Goal: Contribute content: Add original content to the website for others to see

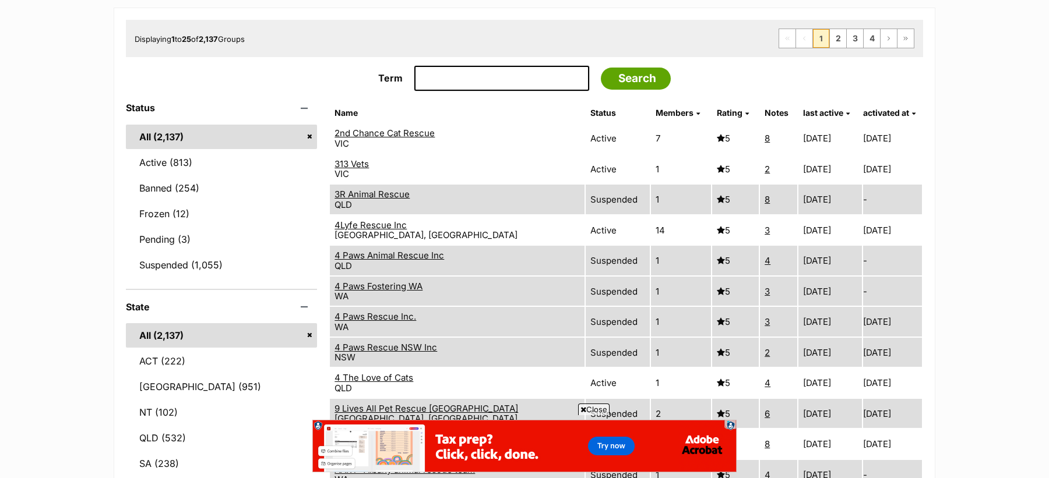
scroll to position [194, 0]
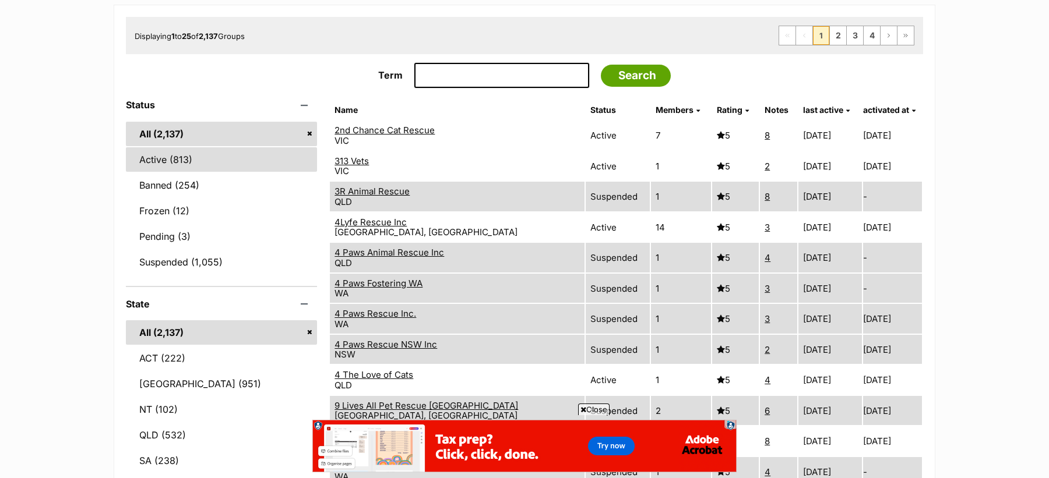
click at [181, 157] on link "Active (813)" at bounding box center [221, 159] width 191 height 24
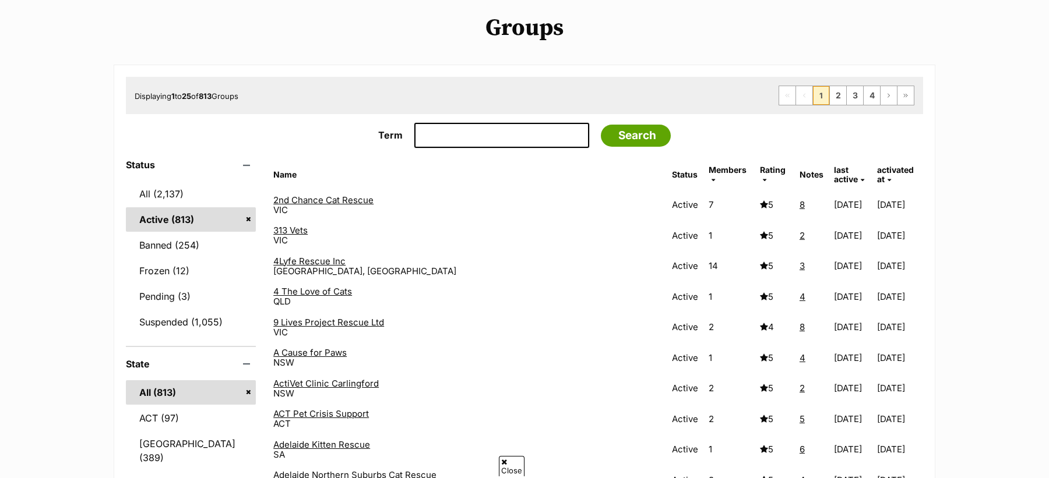
click at [459, 136] on input "Term" at bounding box center [501, 136] width 175 height 26
type input "831"
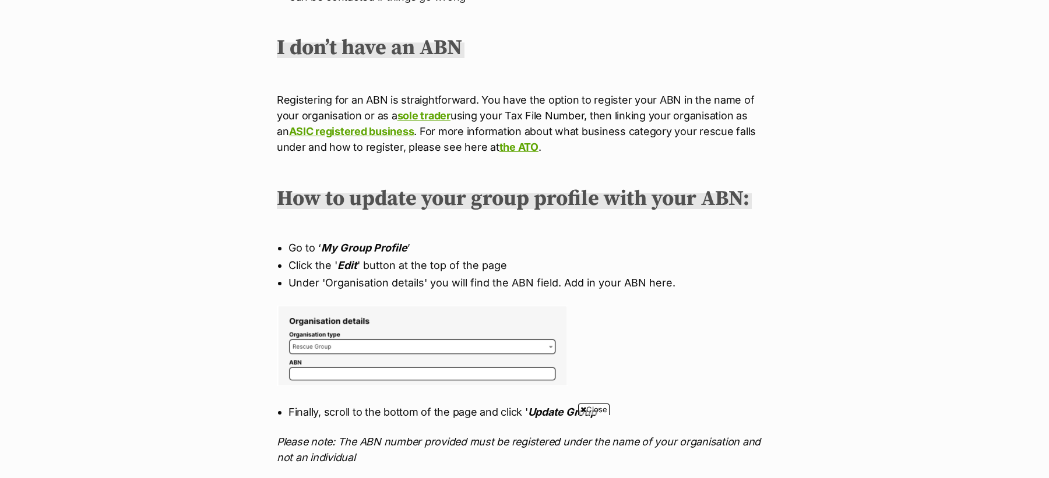
scroll to position [1113, 0]
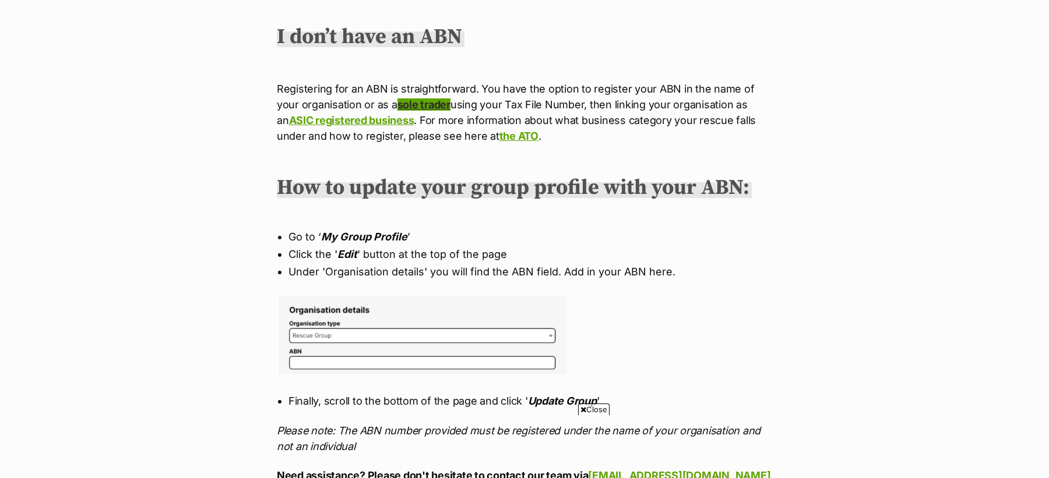
click at [413, 108] on link "sole trader" at bounding box center [423, 104] width 53 height 12
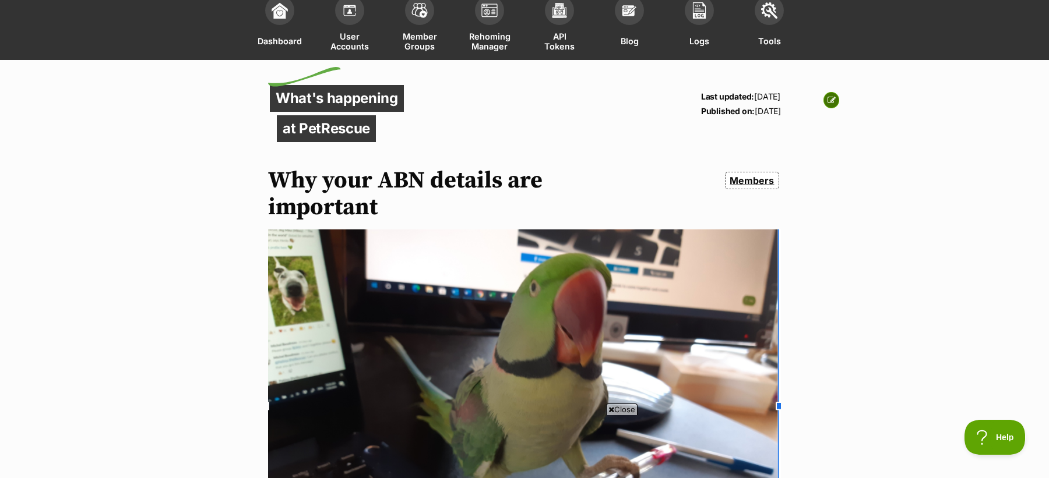
click at [828, 99] on icon at bounding box center [831, 100] width 8 height 8
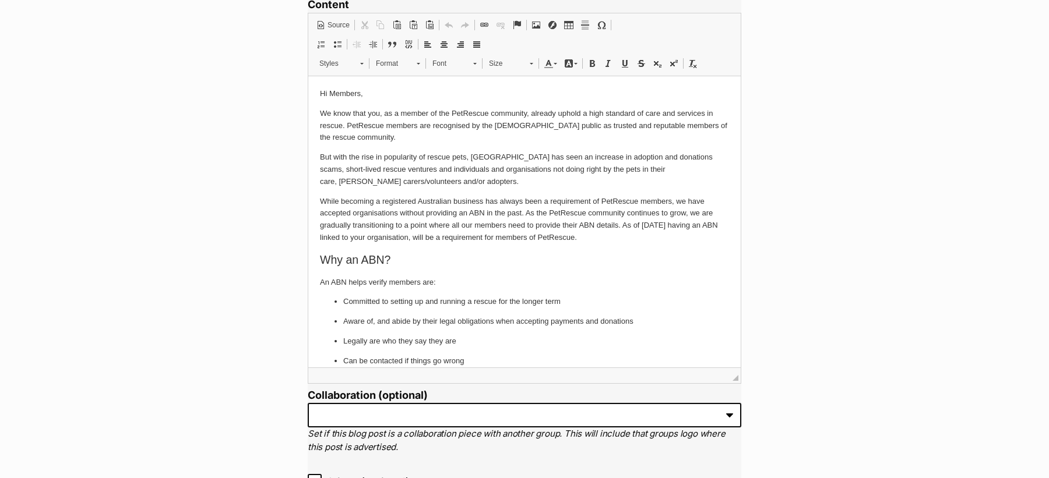
scroll to position [881, 0]
click at [378, 158] on p "But with the rise in popularity of rescue pets, Australia has seen an increase …" at bounding box center [524, 171] width 409 height 36
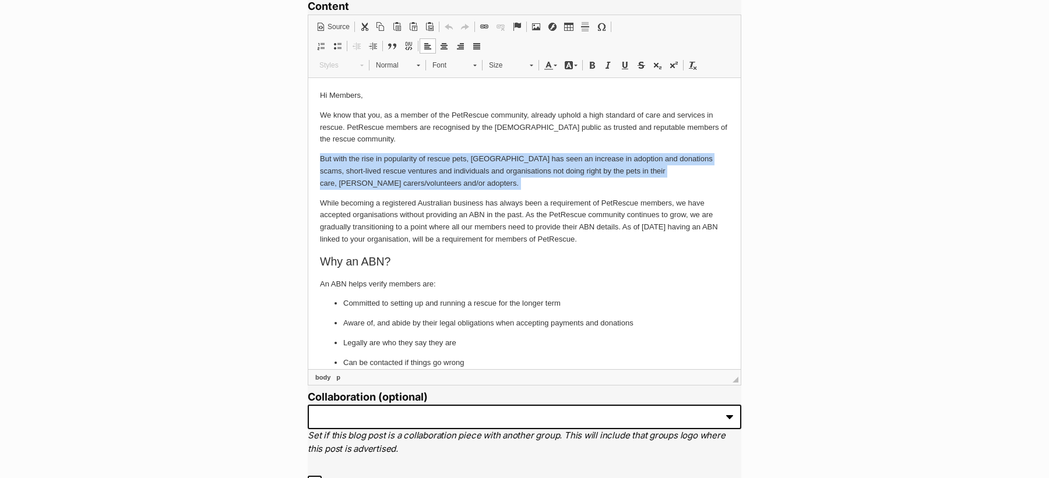
click at [378, 158] on p "But with the rise in popularity of rescue pets, Australia has seen an increase …" at bounding box center [524, 171] width 409 height 36
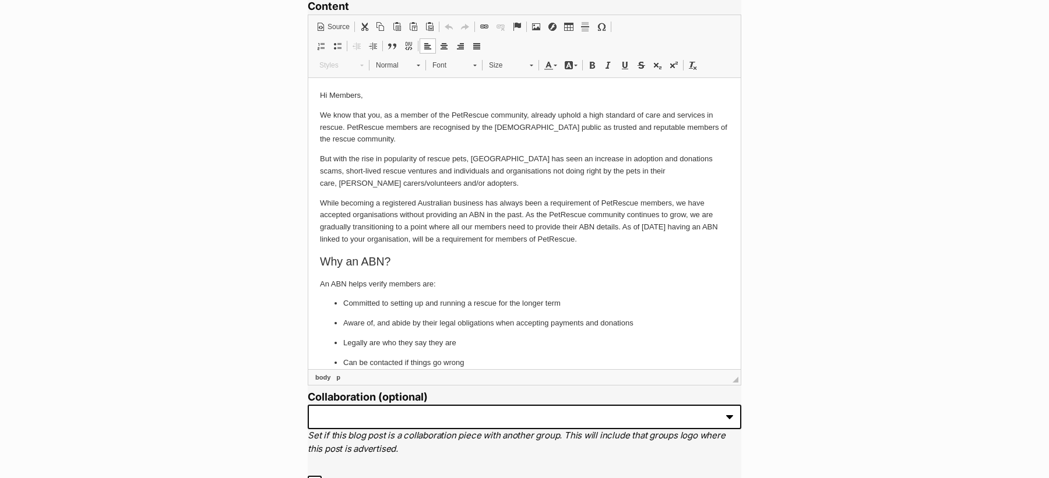
click at [407, 218] on p "While becoming a registered Australian business has always been a requirement o…" at bounding box center [524, 221] width 409 height 48
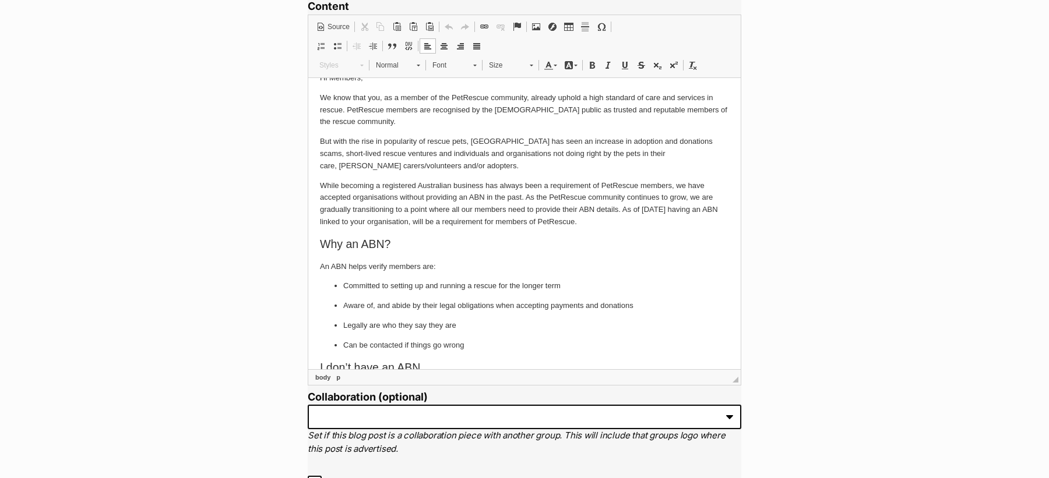
scroll to position [18, 0]
click at [430, 213] on p "While becoming a registered Australian business has always been a requirement o…" at bounding box center [524, 203] width 409 height 48
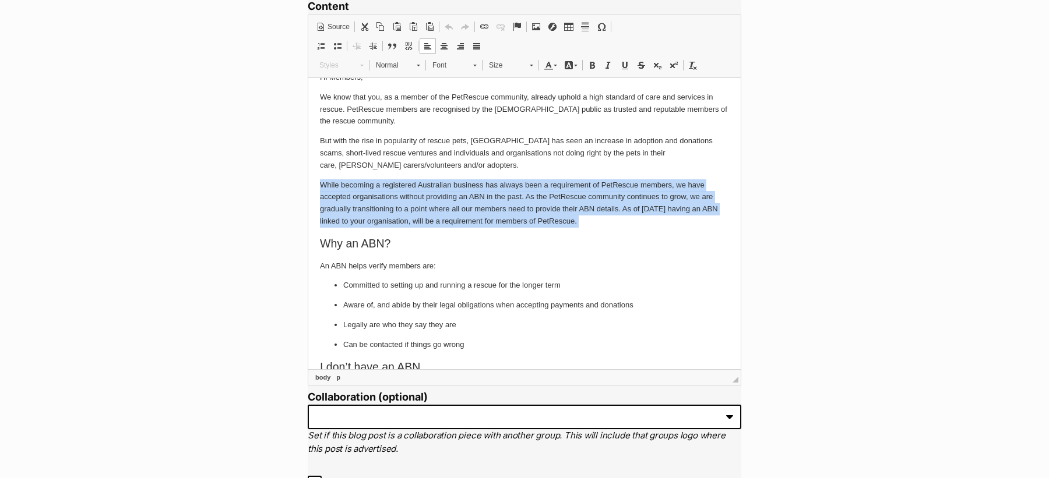
click at [430, 213] on p "While becoming a registered Australian business has always been a requirement o…" at bounding box center [524, 203] width 409 height 48
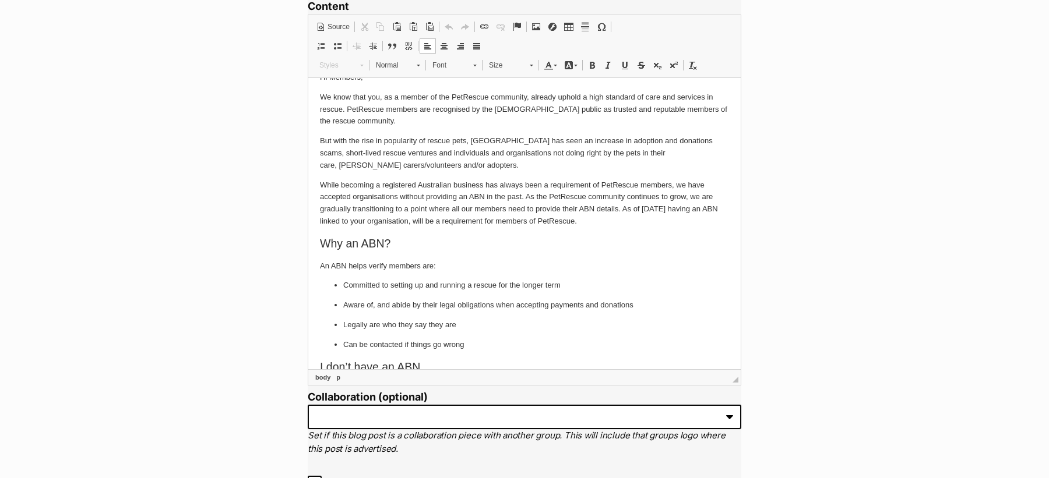
click at [601, 218] on p "While becoming a registered Australian business has always been a requirement o…" at bounding box center [524, 203] width 409 height 48
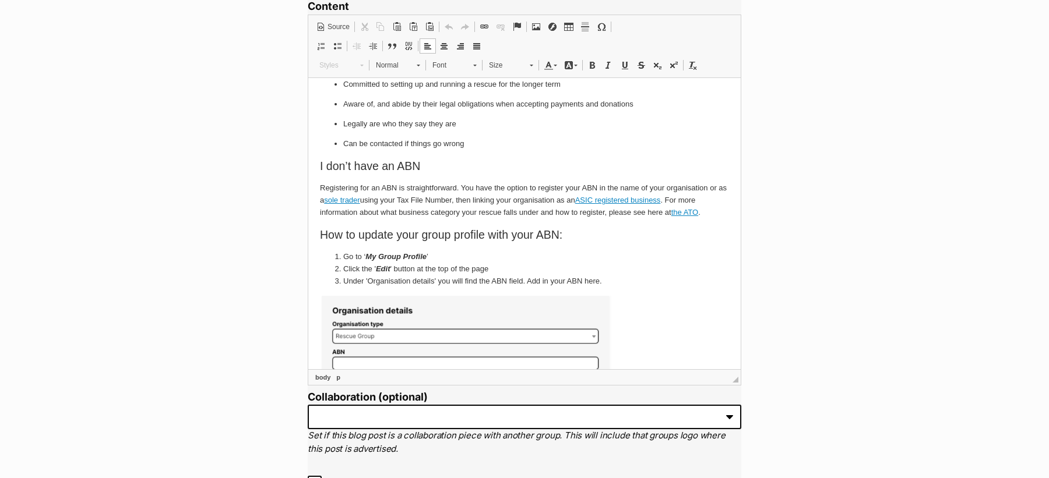
scroll to position [220, 0]
click at [346, 198] on link "sole trader" at bounding box center [342, 199] width 36 height 9
click at [407, 187] on p "Registering for an ABN is straightforward. You have the option to register your…" at bounding box center [524, 199] width 409 height 36
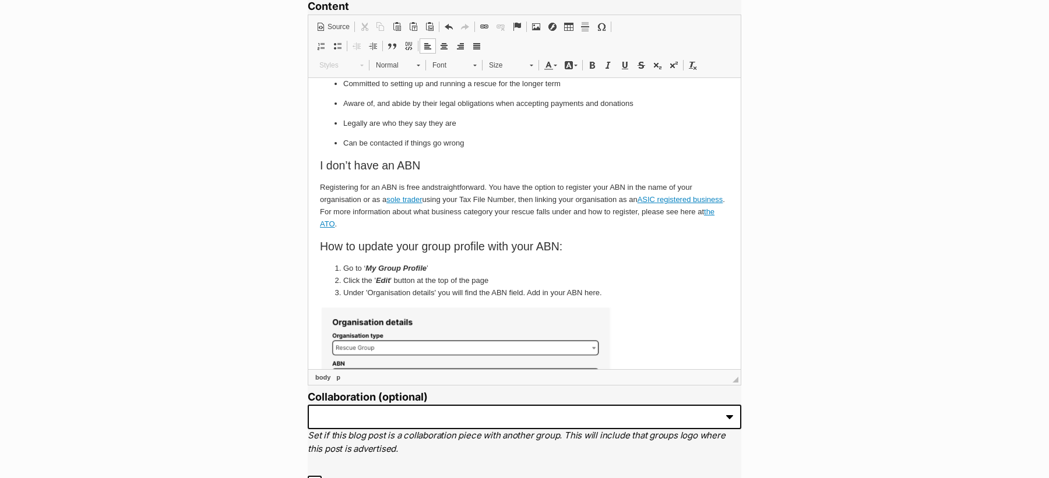
click at [410, 185] on p "Registering for an ABN is free and straightforward. You have the option to regi…" at bounding box center [524, 205] width 409 height 48
click at [496, 202] on p "Registering for an ABN is free and straightforward. You have the option to regi…" at bounding box center [524, 205] width 409 height 48
click at [454, 215] on p "Registering for an ABN is free and straightforward. You have the option to regi…" at bounding box center [524, 205] width 409 height 48
click at [411, 185] on strong "free" at bounding box center [411, 186] width 14 height 9
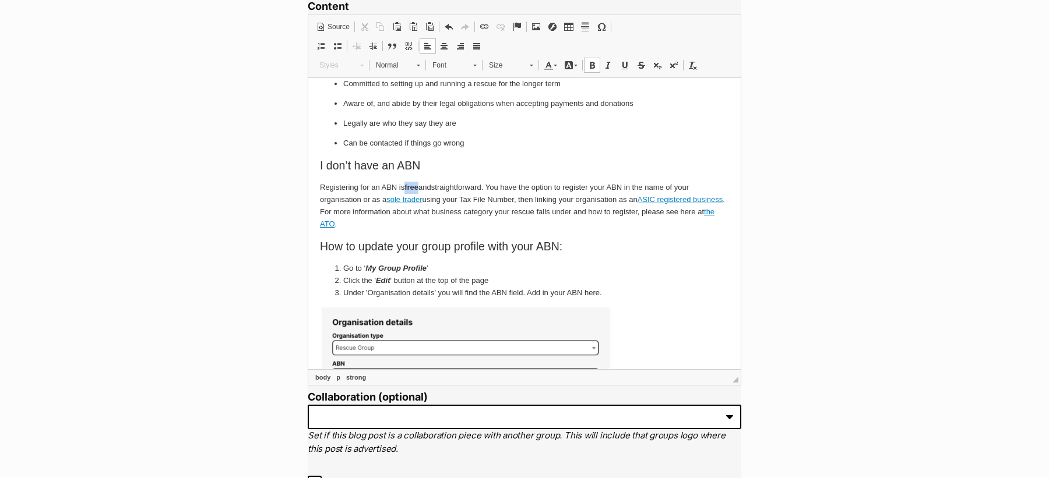
click at [411, 185] on strong "free" at bounding box center [411, 186] width 14 height 9
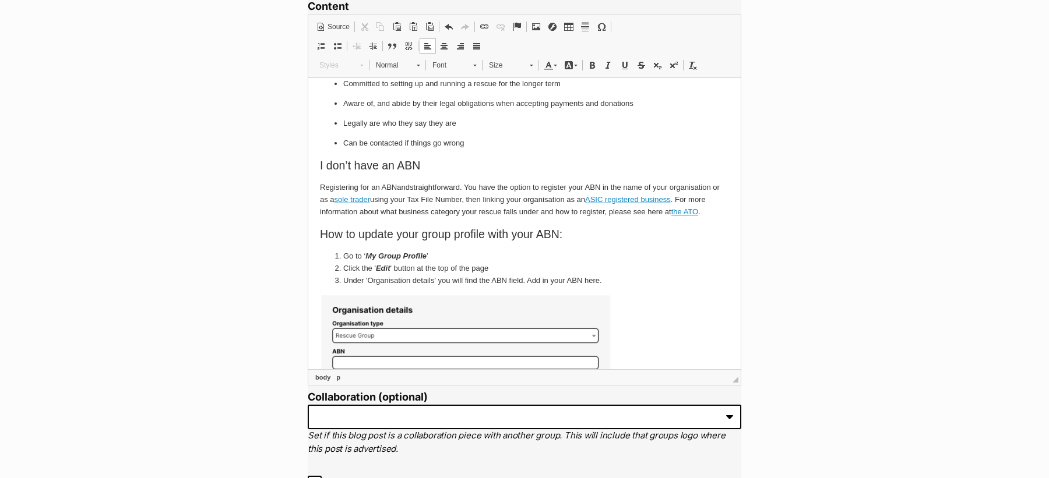
click at [401, 183] on p "Registering for an ABN and straightforward. You have the option to register you…" at bounding box center [524, 199] width 409 height 36
click at [598, 187] on p "Registering for an ABN is straightforward. You have the option to register your…" at bounding box center [524, 199] width 409 height 36
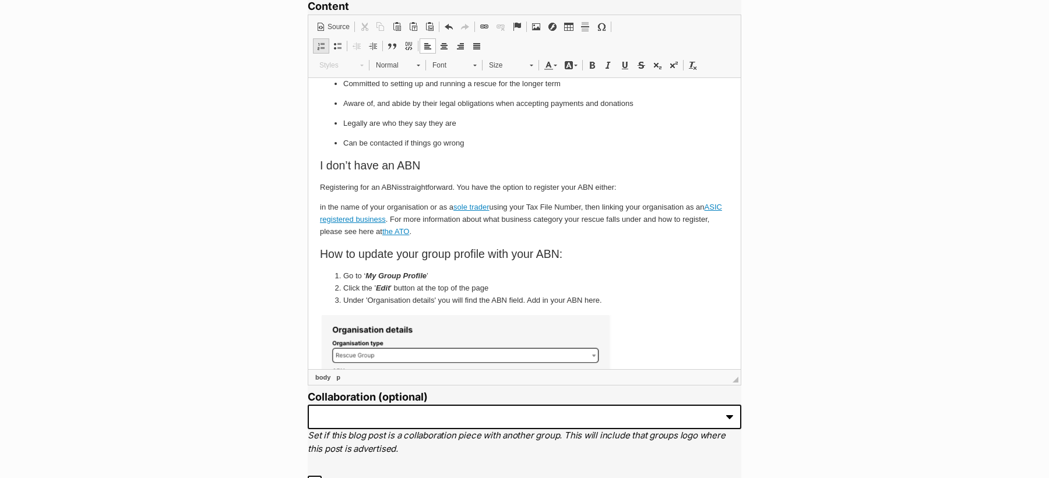
click at [320, 49] on link "Insert/Remove Numbered List" at bounding box center [321, 45] width 16 height 15
click at [456, 207] on li "in the name of your organisation or as a sole trader using your Tax File Number…" at bounding box center [524, 219] width 362 height 36
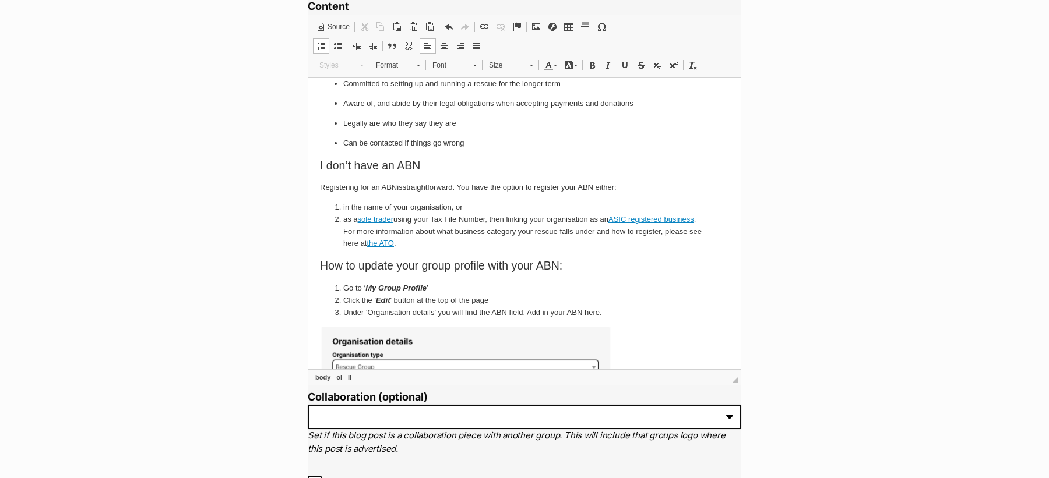
click at [397, 219] on li "as a sole trader using your Tax File Number, then linking your organisation as …" at bounding box center [524, 231] width 362 height 36
click at [433, 185] on p "Registering for an ABN is straightforward. You have the option to register your…" at bounding box center [524, 187] width 409 height 12
click at [374, 208] on li "in the name of your organisation, or" at bounding box center [524, 207] width 362 height 12
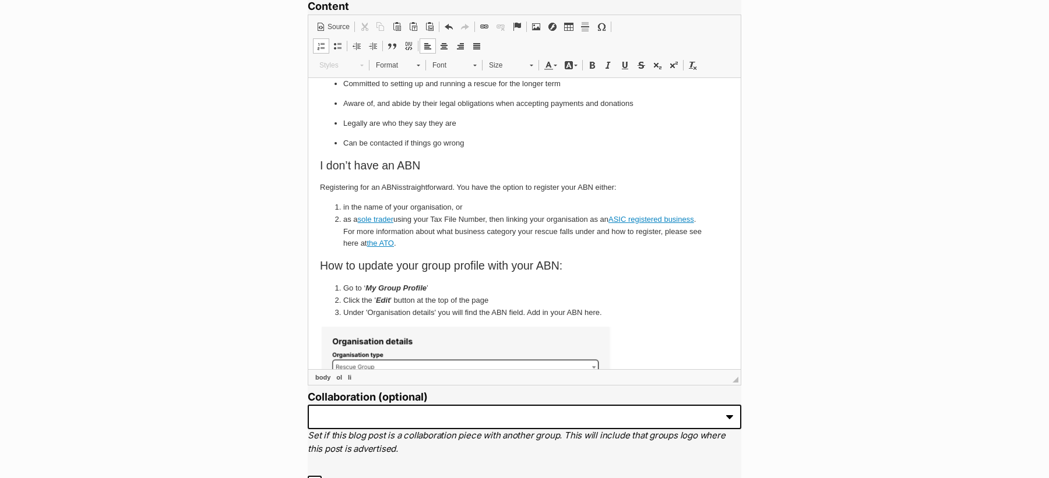
click at [451, 209] on li "in the name of your organisation, or" at bounding box center [524, 207] width 362 height 12
click at [422, 245] on li "as a sole trader using your Tax File Number, then linking your organisation as …" at bounding box center [524, 231] width 362 height 36
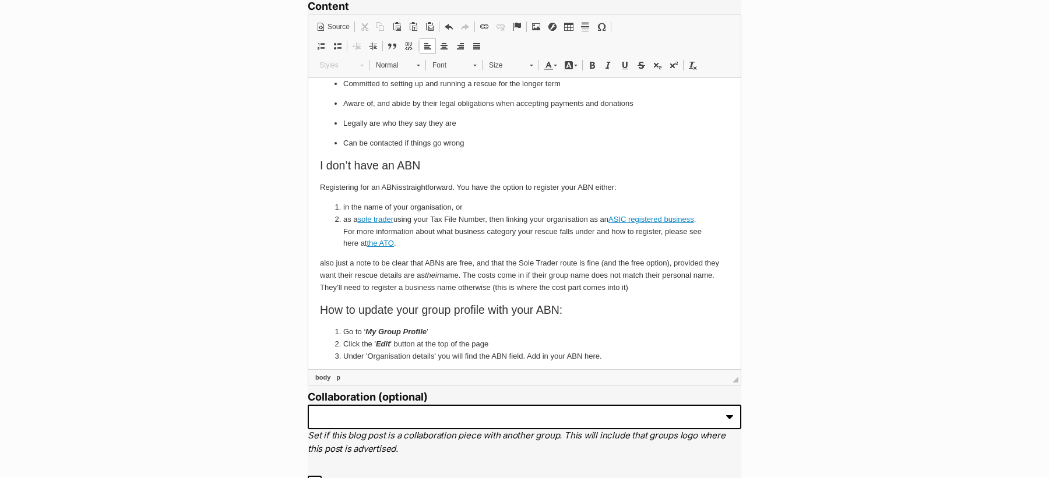
click at [356, 267] on p "also just a note to be clear that ABNs are free, and that the Sole Trader route…" at bounding box center [524, 275] width 409 height 36
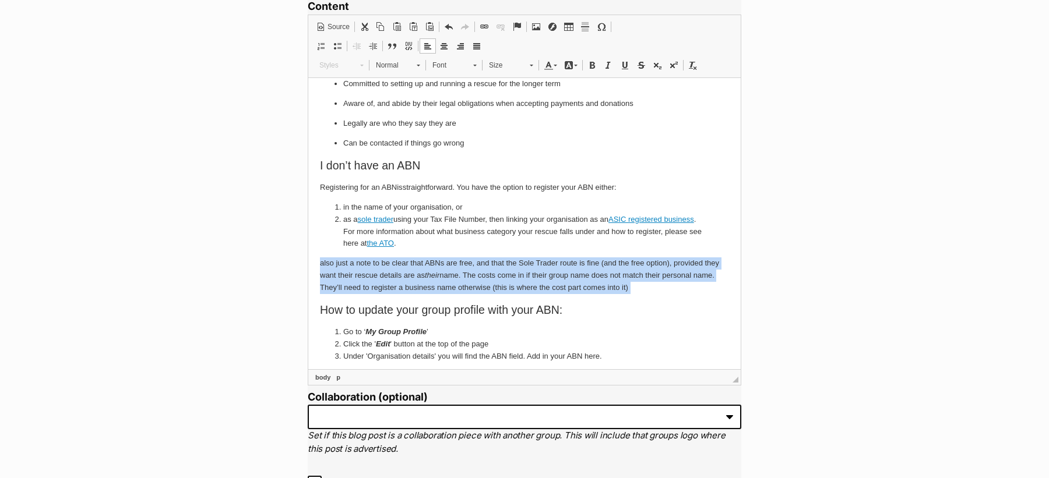
click at [356, 267] on p "also just a note to be clear that ABNs are free, and that the Sole Trader route…" at bounding box center [524, 275] width 409 height 36
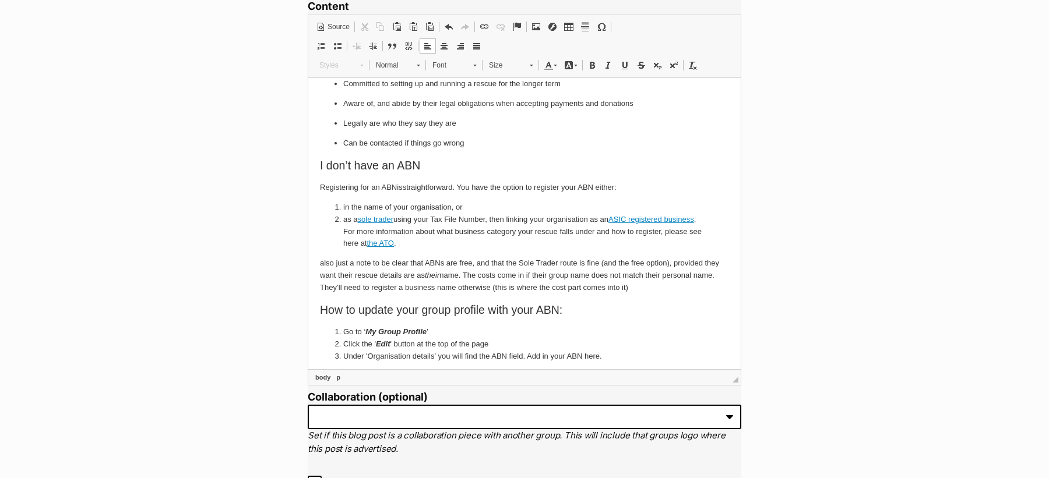
click at [404, 186] on p "Registering for an ABN is straightforward. You have the option to register your…" at bounding box center [524, 187] width 409 height 12
click at [414, 186] on p "Registering for an ABN is free and straightforward. You have the option to regi…" at bounding box center [524, 187] width 409 height 12
click at [481, 189] on p "Registering for an ABN is free and straightforward. You have the option to regi…" at bounding box center [524, 187] width 409 height 12
click at [477, 205] on li "in the name of your organisation, or" at bounding box center [524, 207] width 362 height 12
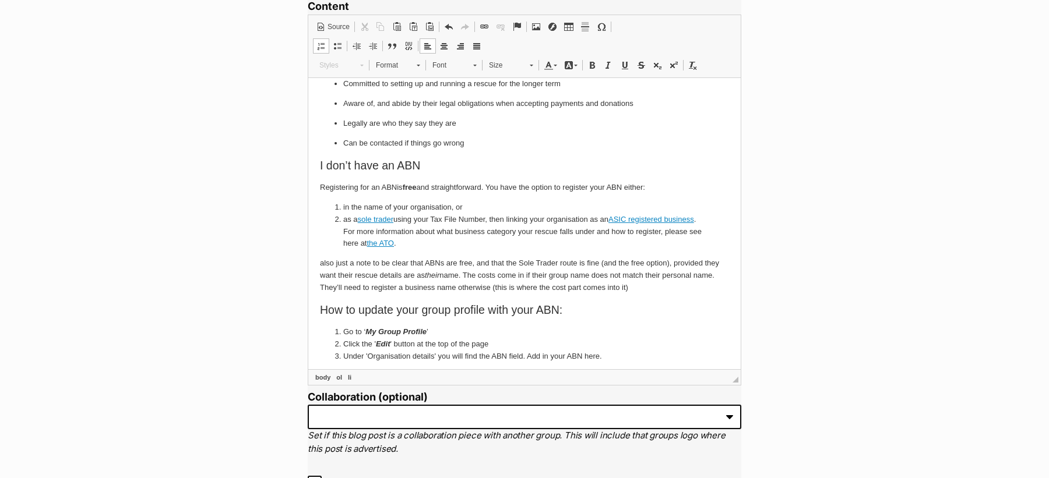
click at [451, 207] on li "in the name of your organisation, or" at bounding box center [524, 207] width 362 height 12
click at [318, 266] on html "Hi Members, We know that you, as a member of the PetRescue community, already u…" at bounding box center [524, 191] width 432 height 667
click at [637, 285] on p "also just a note to be clear that ABNs are free, and that the Sole Trader route…" at bounding box center [524, 275] width 409 height 36
click at [628, 218] on link "ASIC registered business" at bounding box center [651, 218] width 86 height 9
click at [416, 207] on li "in the name of your organisation, or" at bounding box center [524, 207] width 362 height 12
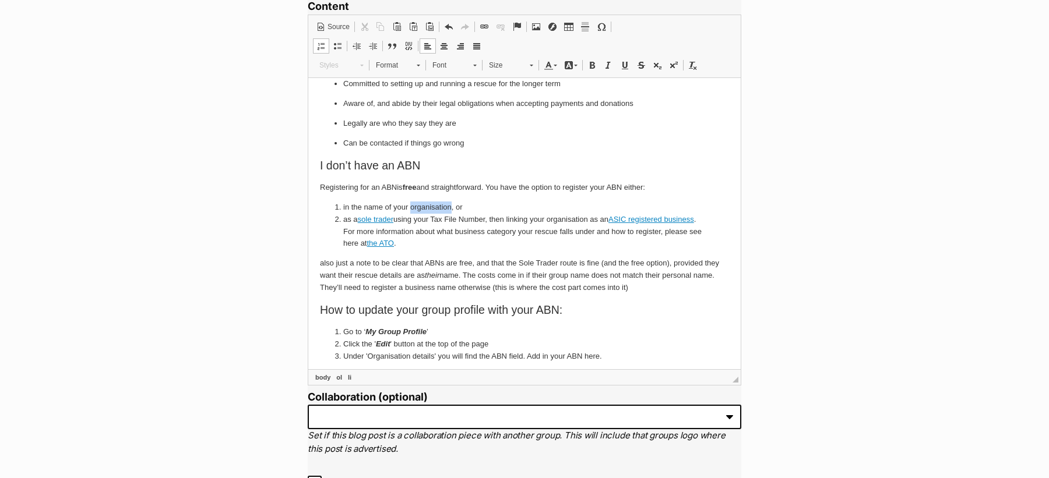
click at [416, 207] on li "in the name of your organisation, or" at bounding box center [524, 207] width 362 height 12
click at [453, 206] on li "in the name of your organisation, or" at bounding box center [524, 207] width 362 height 12
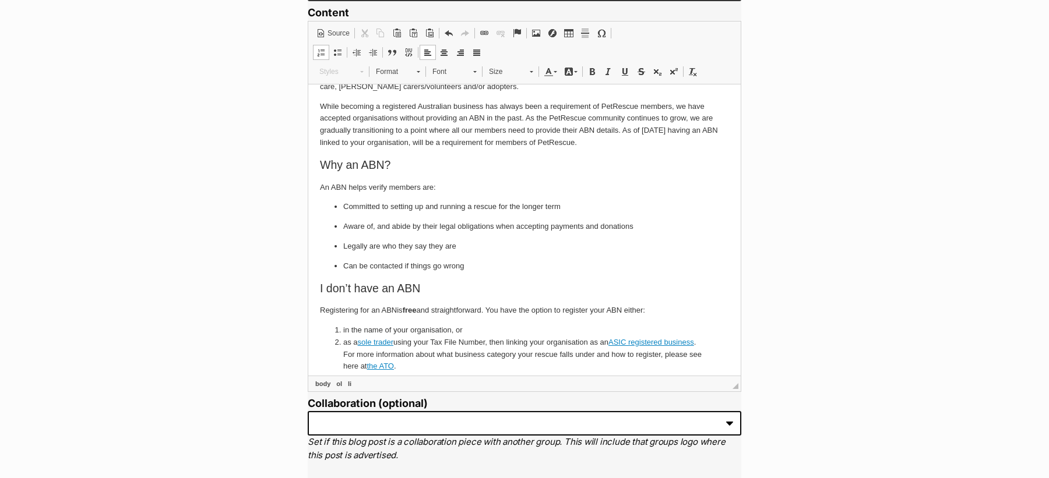
scroll to position [104, 0]
click at [412, 308] on strong "free" at bounding box center [410, 309] width 14 height 9
click at [570, 322] on body "Hi Members, We know that you, as a member of the PetRescue community, already u…" at bounding box center [524, 314] width 409 height 644
click at [543, 324] on li "in the name of your organisation, or" at bounding box center [524, 329] width 362 height 12
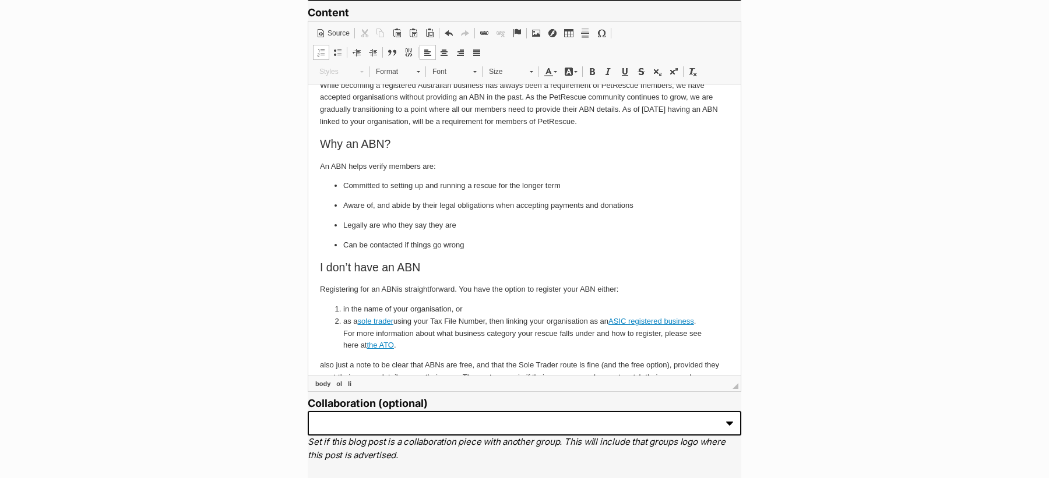
scroll to position [125, 0]
click at [399, 319] on li "as a sole trader using your Tax File Number, then linking your organisation as …" at bounding box center [524, 332] width 362 height 36
click at [489, 320] on li "as a sole trader using your Tax File Number, then linking your organisation as …" at bounding box center [524, 332] width 362 height 36
click at [541, 319] on li "as a sole trader using your Tax File Number (which is free), then linking your …" at bounding box center [524, 332] width 362 height 36
click at [557, 319] on li "as a sole trader using your Tax File Number (which is free). WE then require th…" at bounding box center [524, 332] width 362 height 36
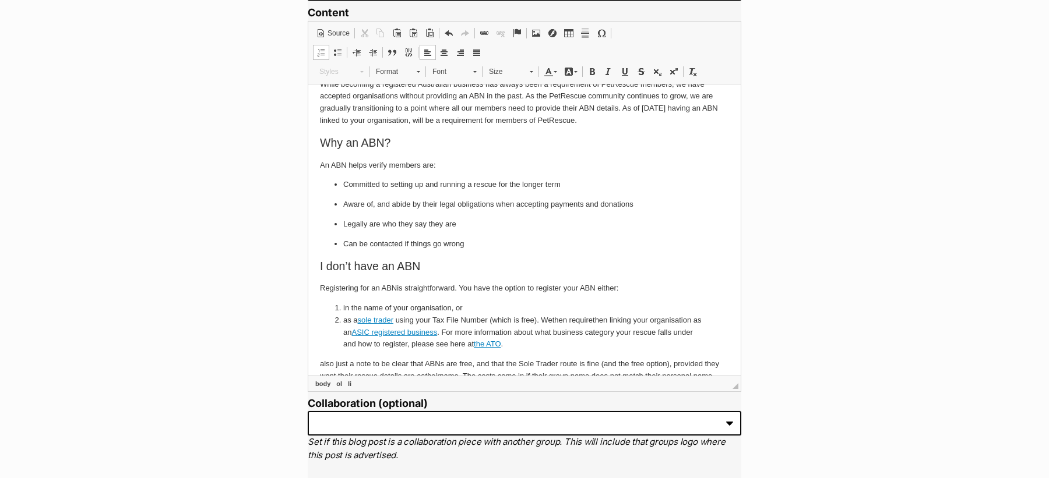
click at [628, 321] on li "as a sole trader using your Tax File Number (which is free). We then require th…" at bounding box center [524, 332] width 362 height 36
click at [647, 320] on li "as a sole trader using your Tax File Number (which is free). We then require th…" at bounding box center [524, 332] width 362 height 36
click at [664, 321] on li "as a sole trader using your Tax File Number (which is free). We then require yo…" at bounding box center [524, 332] width 362 height 36
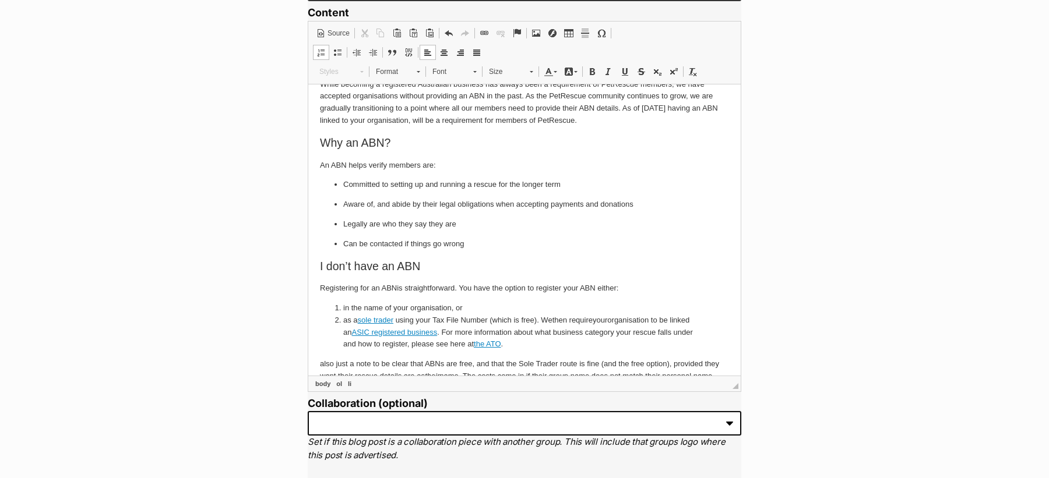
click at [437, 331] on link "ASIC registered business" at bounding box center [394, 331] width 86 height 9
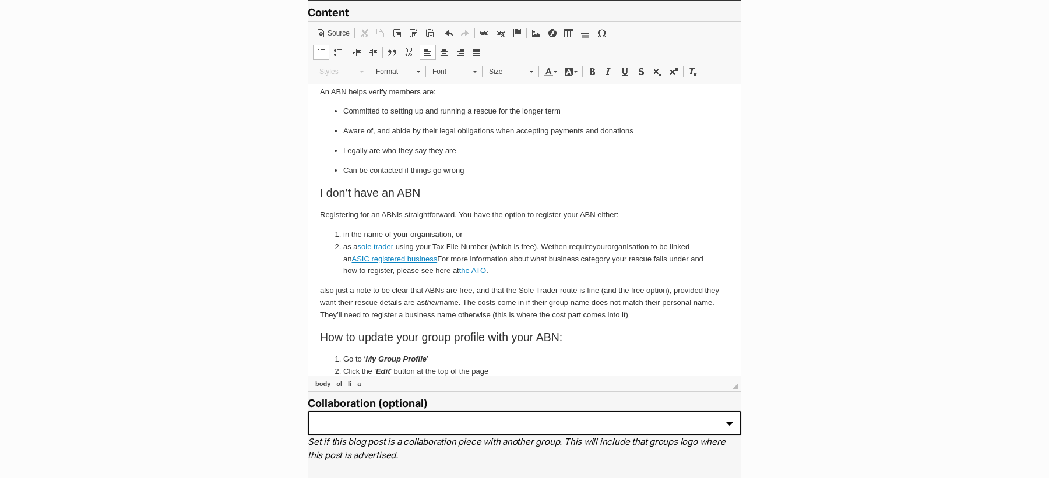
scroll to position [203, 0]
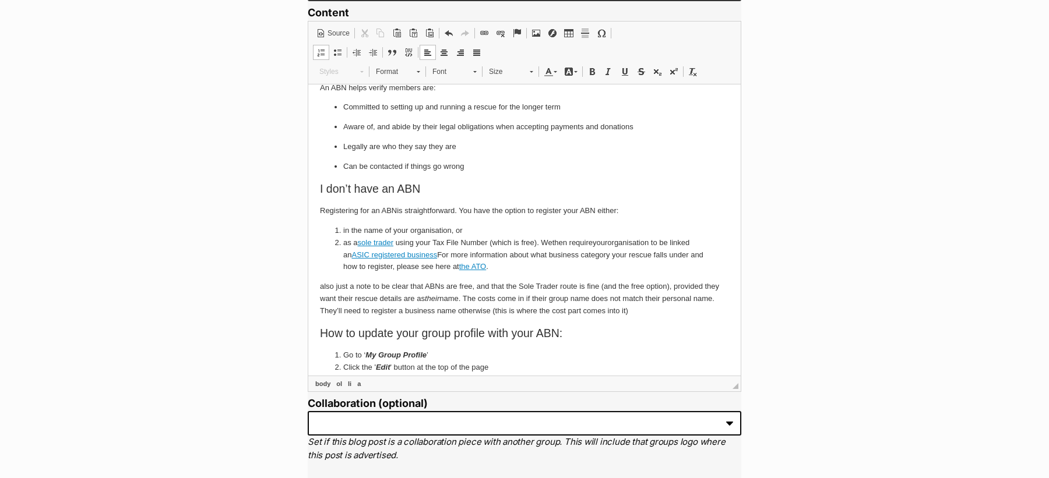
click at [635, 310] on p "also just a note to be clear that ABNs are free, and that the Sole Trader route…" at bounding box center [524, 298] width 409 height 36
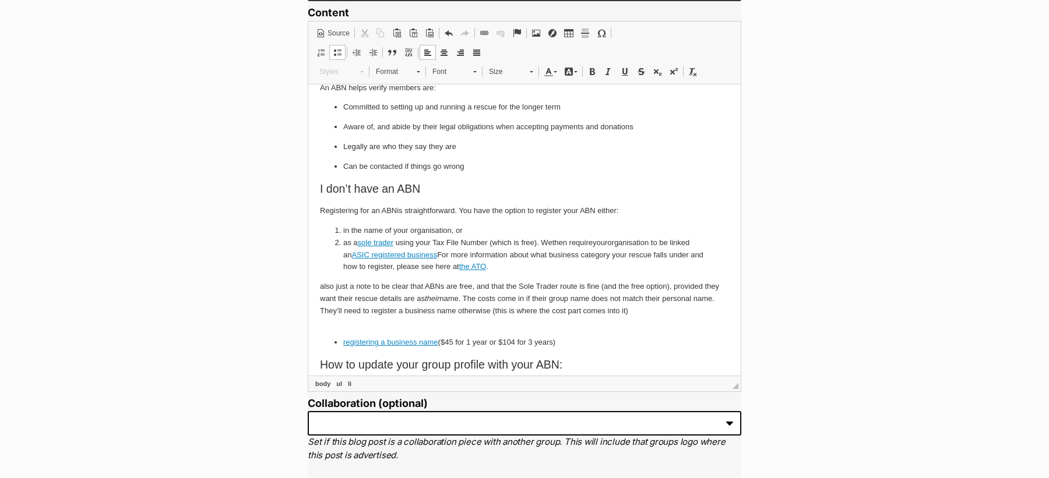
click at [404, 340] on link "registering a business name" at bounding box center [390, 341] width 95 height 9
select select "https://"
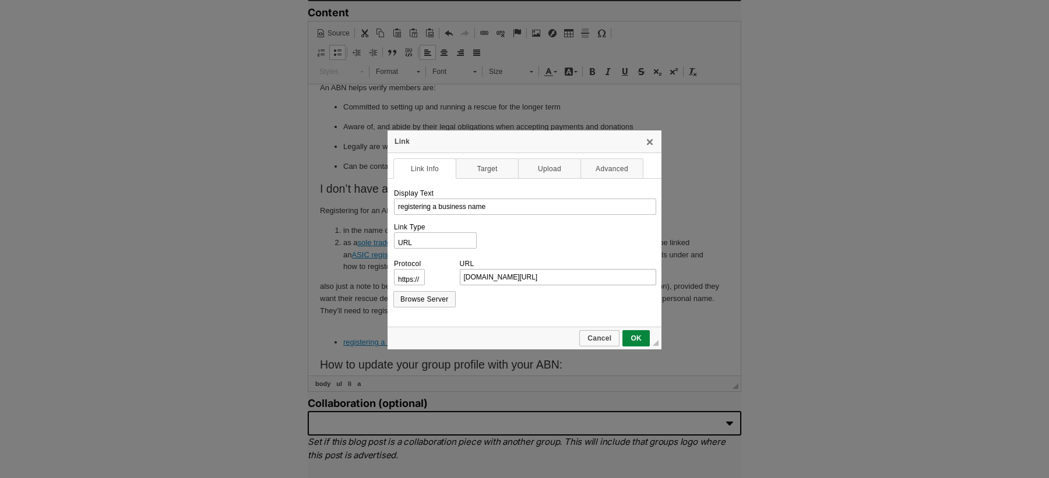
scroll to position [0, 0]
click at [638, 334] on span "OK" at bounding box center [635, 338] width 25 height 8
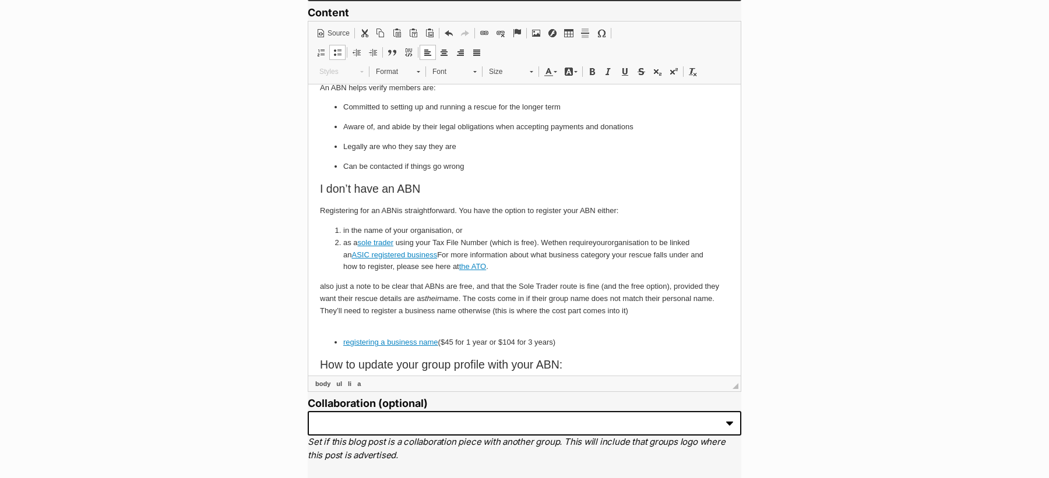
click at [428, 254] on link "ASIC registered business" at bounding box center [394, 254] width 86 height 9
click at [408, 253] on link "ASIC registered business" at bounding box center [394, 254] width 86 height 9
select select "http://"
type input "ASIC registered business"
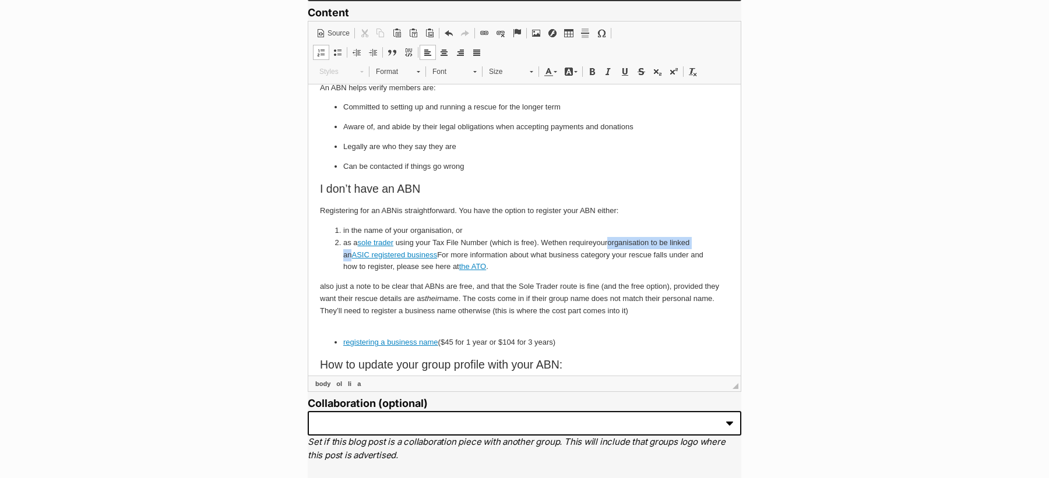
select select "https://"
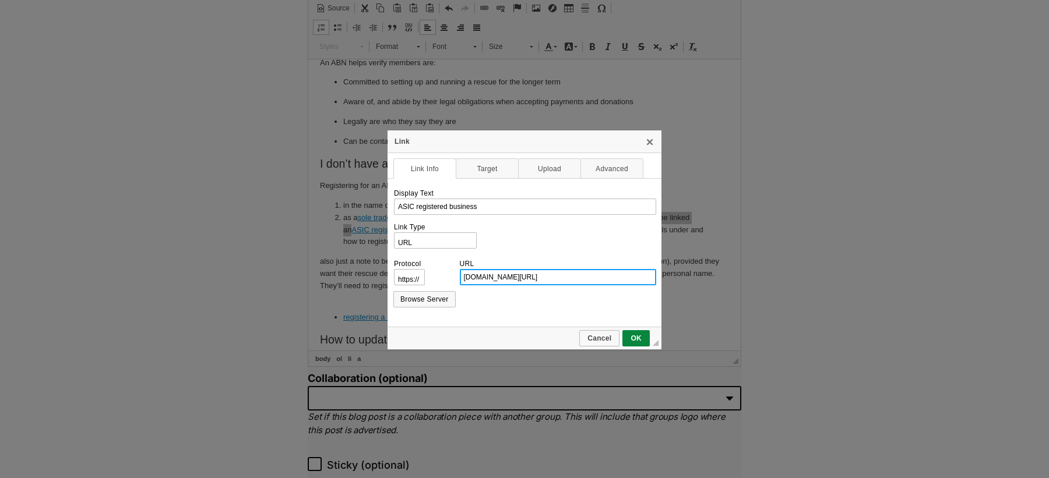
scroll to position [871, 0]
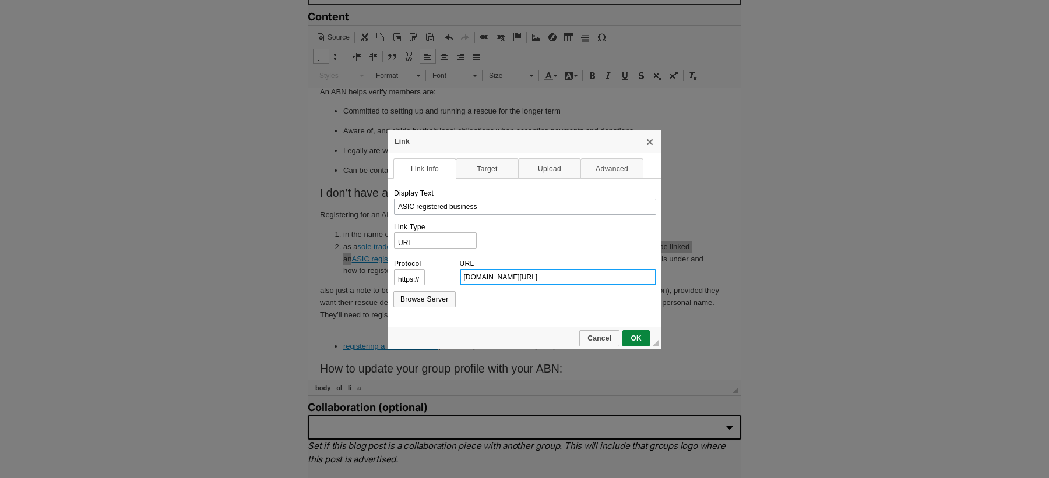
type input "business.gov.au/registrations/register-your-business-name"
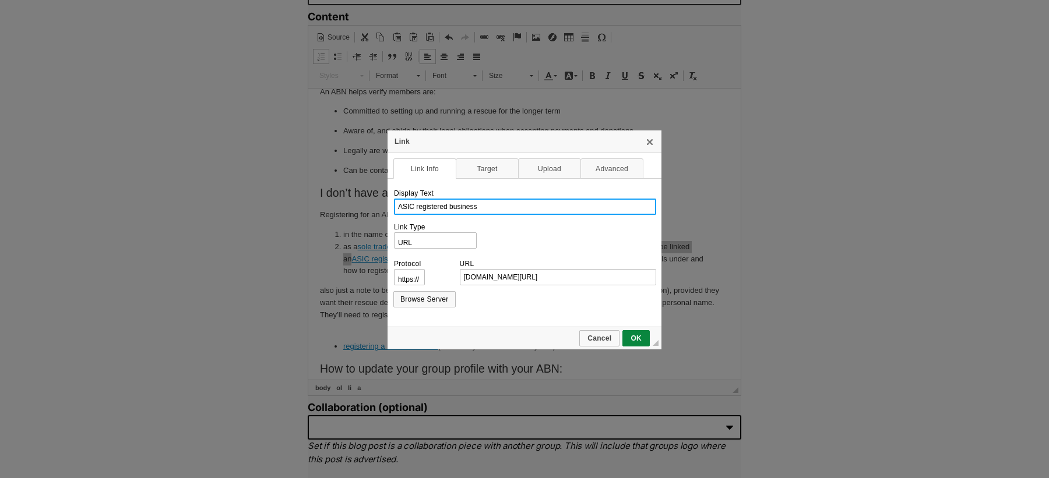
click at [428, 203] on input "ASIC registered business" at bounding box center [525, 207] width 262 height 16
click at [498, 292] on td "Browse Server" at bounding box center [524, 299] width 262 height 22
click at [479, 210] on input "ASIC registered business" at bounding box center [525, 207] width 262 height 16
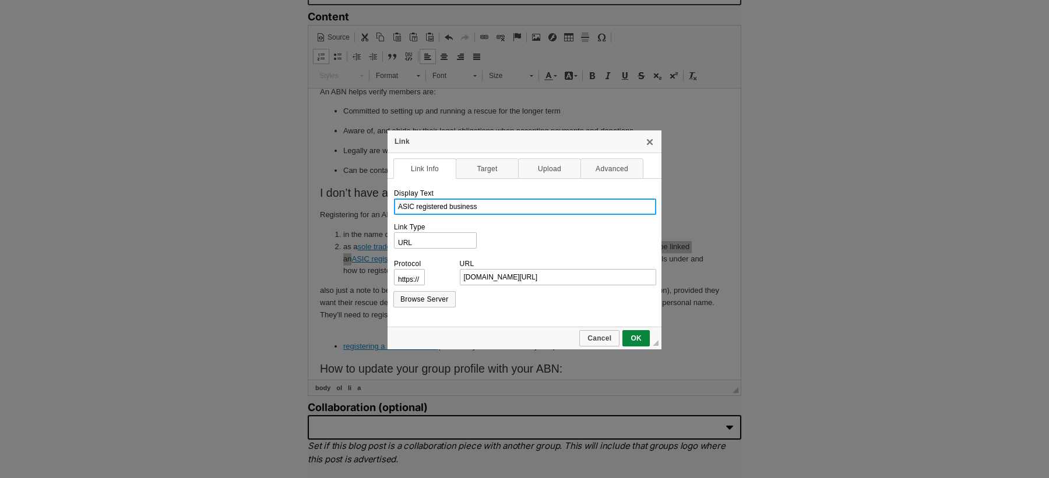
click at [488, 210] on input "ASIC registered business" at bounding box center [525, 207] width 262 height 16
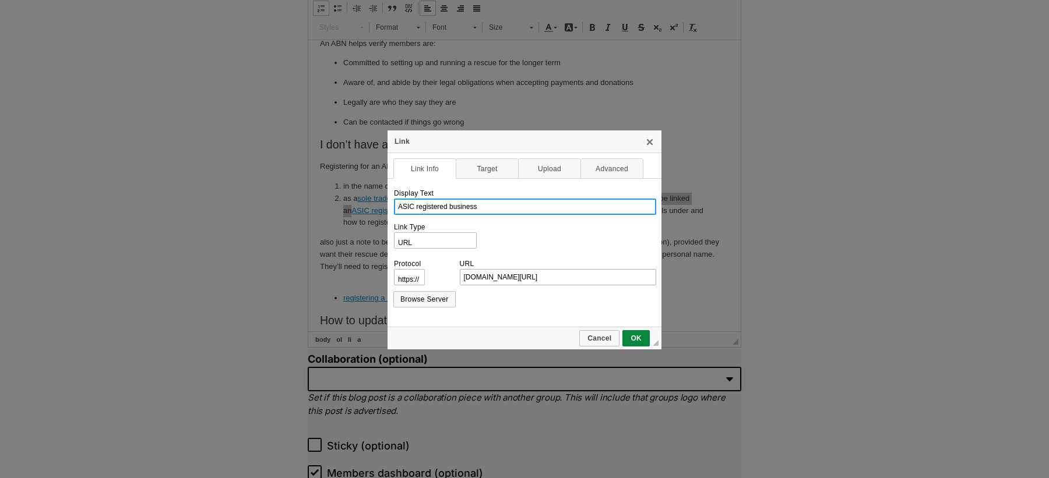
scroll to position [936, 0]
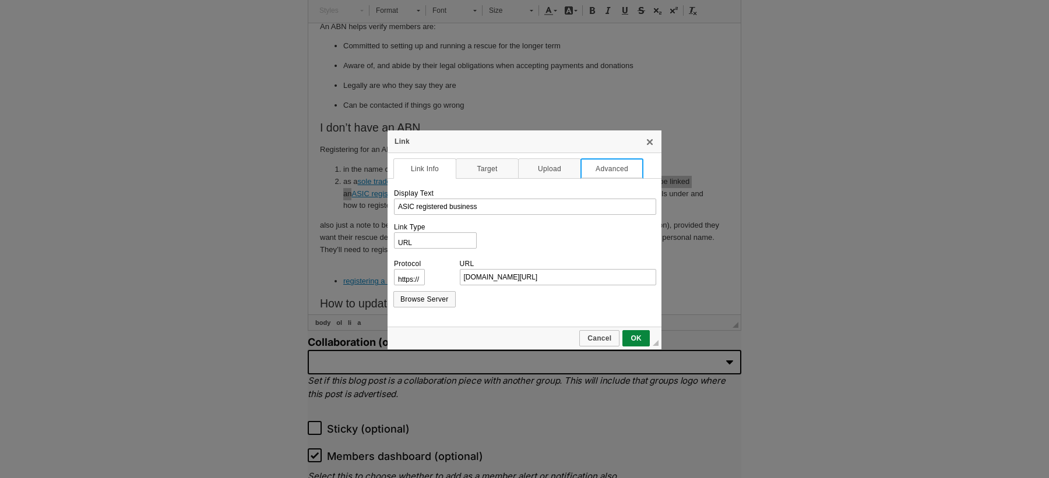
click at [592, 168] on link "Advanced" at bounding box center [611, 168] width 63 height 20
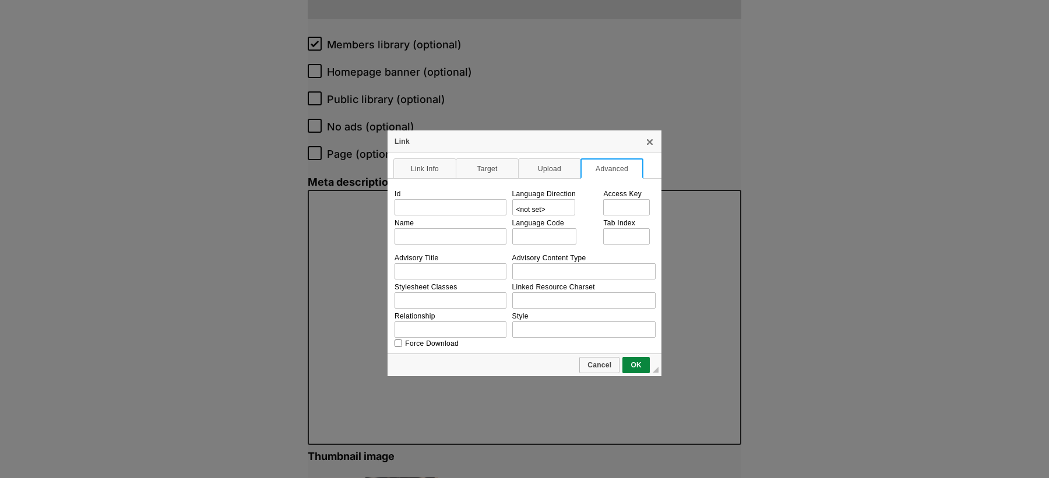
scroll to position [1248, 0]
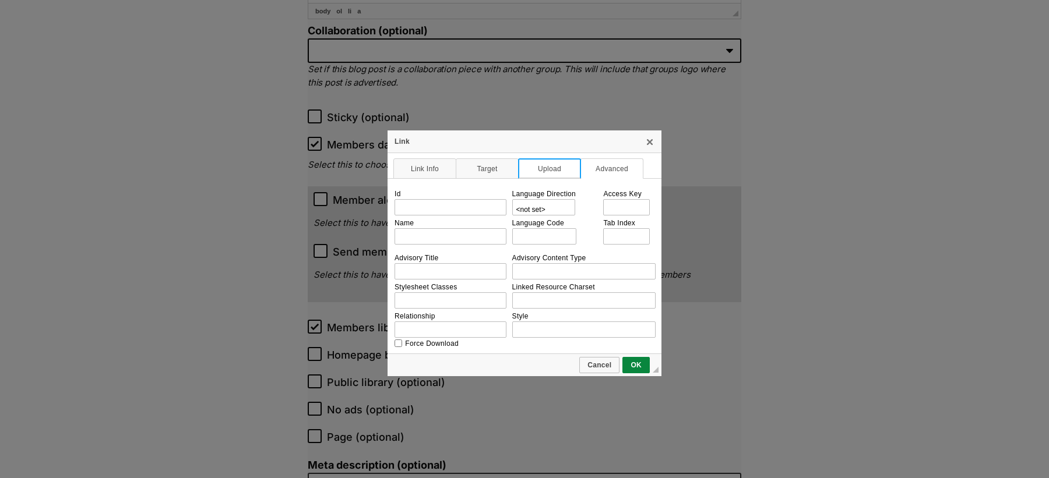
click at [541, 164] on link "Upload" at bounding box center [549, 168] width 63 height 20
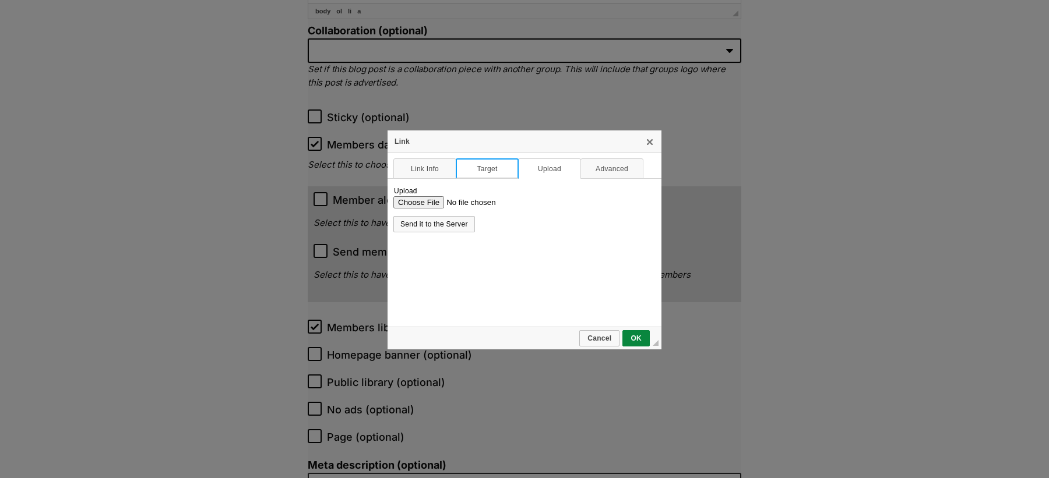
click at [467, 173] on link "Target" at bounding box center [487, 168] width 63 height 20
click at [429, 173] on link "Link Info" at bounding box center [424, 168] width 63 height 20
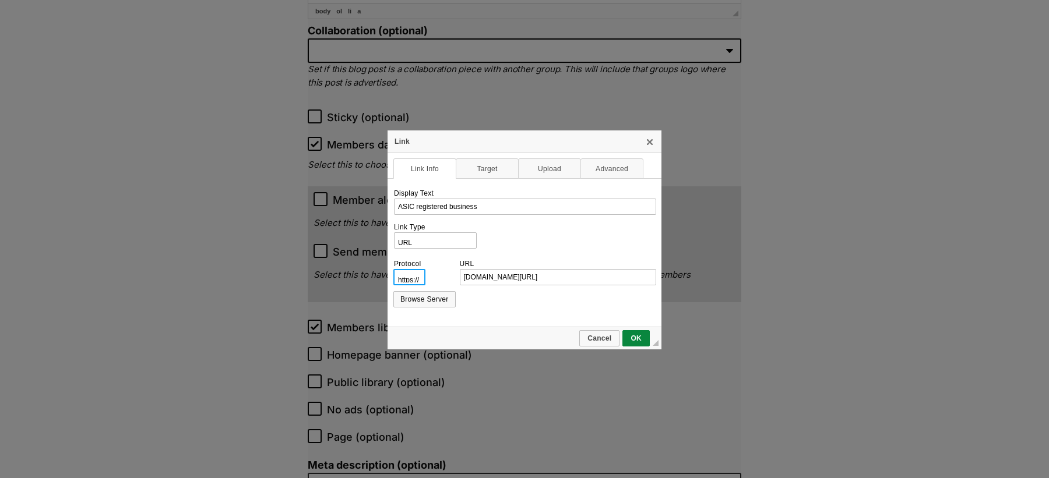
click at [409, 275] on select "http://‎ https://‎ ftp://‎ news://‎ <other>" at bounding box center [409, 277] width 32 height 16
click at [393, 269] on select "http://‎ https://‎ ftp://‎ news://‎ <other>" at bounding box center [409, 277] width 32 height 16
click at [561, 221] on td "Link Type URL Link to anchor in the text E-mail" at bounding box center [524, 235] width 262 height 34
click at [633, 337] on span "OK" at bounding box center [635, 338] width 25 height 8
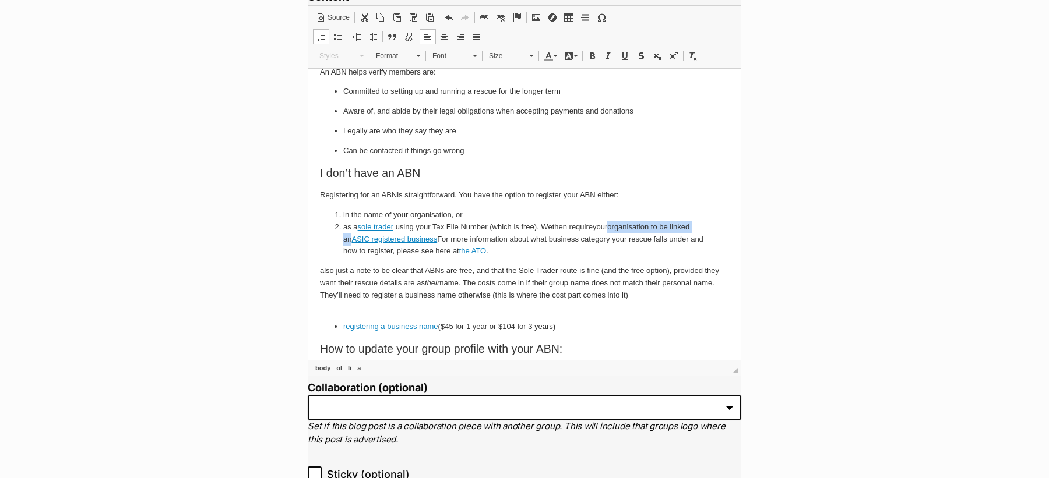
scroll to position [889, 0]
click at [561, 292] on p "also just a note to be clear that ABNs are free, and that the Sole Trader route…" at bounding box center [524, 290] width 409 height 48
click at [398, 214] on li "in the name of your organisation, or" at bounding box center [524, 216] width 362 height 12
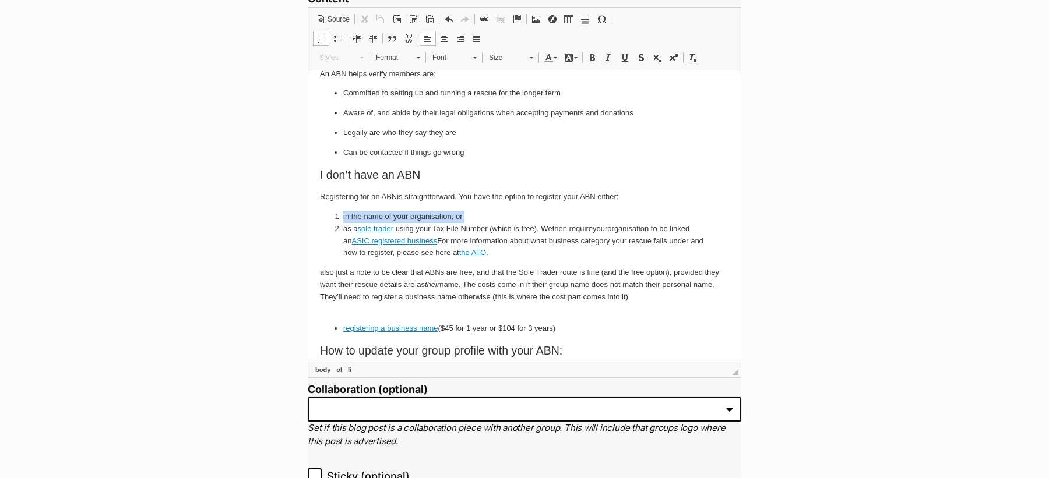
click at [398, 214] on li "in the name of your organisation, or" at bounding box center [524, 216] width 362 height 12
click at [445, 228] on li "as a sole trader using your Tax File Number (which is free). We then require yo…" at bounding box center [524, 241] width 362 height 36
click at [465, 230] on li "as a sole trader using your Tax File Number (which is free). We then require yo…" at bounding box center [524, 241] width 362 height 36
click at [443, 242] on li "as a sole trader using your Tax File Number (which is free). We then require yo…" at bounding box center [524, 241] width 362 height 36
drag, startPoint x: 565, startPoint y: 326, endPoint x: 440, endPoint y: 327, distance: 125.3
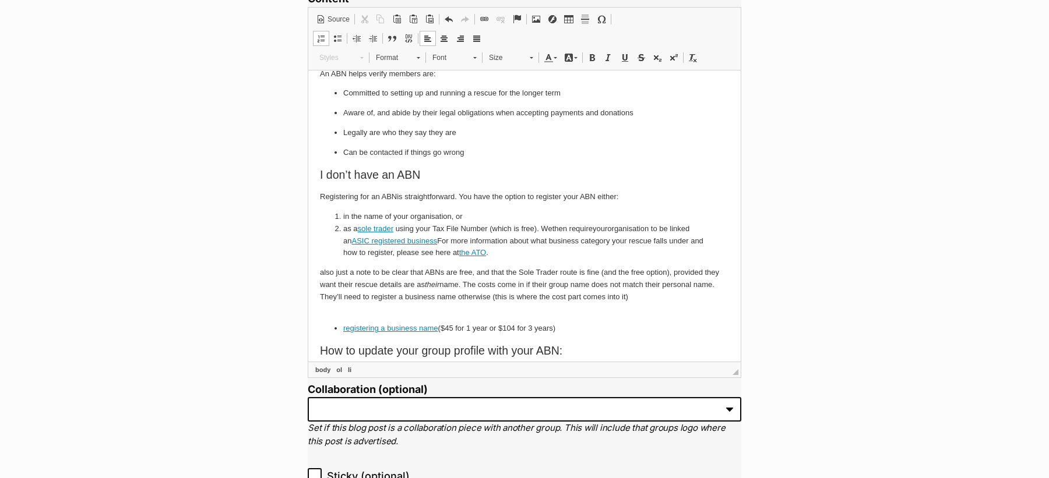
click at [440, 327] on li "registering a business name ($45 for 1 year or $104 for 3 years)" at bounding box center [524, 328] width 362 height 12
copy li "($45 for 1 year or $104 for 3 years)"
click at [439, 241] on li "as a sole trader using your Tax File Number (which is free). We then require yo…" at bounding box center [524, 241] width 362 height 36
click at [322, 274] on p "also just a note to be clear that ABNs are free, and that the Sole Trader route…" at bounding box center [524, 290] width 409 height 48
drag, startPoint x: 318, startPoint y: 273, endPoint x: 367, endPoint y: 274, distance: 48.9
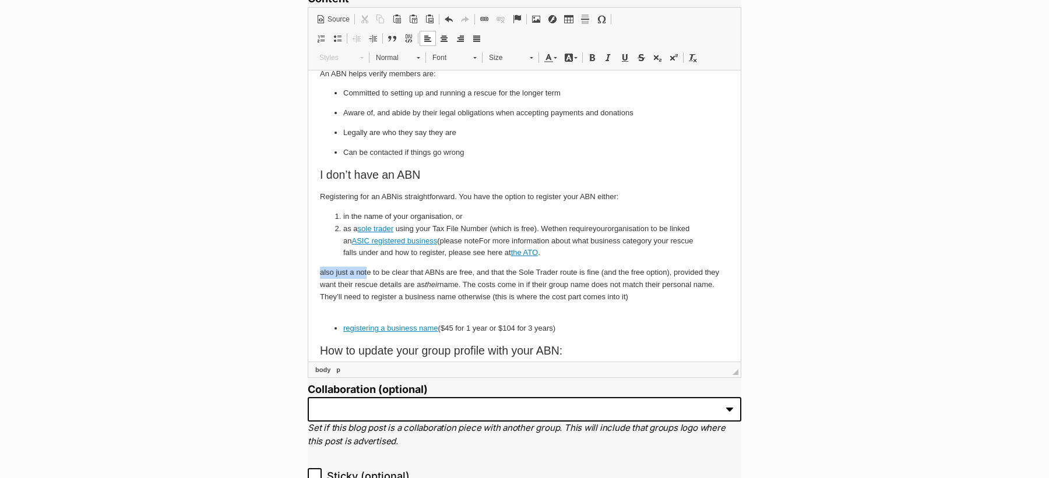
click at [367, 275] on html "Hi Members, We know that you, as a member of the PetRescue community, already u…" at bounding box center [524, 216] width 432 height 699
click at [485, 241] on li "as a sole trader using your Tax File Number (which is free). We then require yo…" at bounding box center [524, 241] width 362 height 36
drag, startPoint x: 599, startPoint y: 239, endPoint x: 609, endPoint y: 262, distance: 24.6
click at [609, 262] on body "Hi Members, We know that you, as a member of the PetRescue community, already u…" at bounding box center [524, 217] width 409 height 676
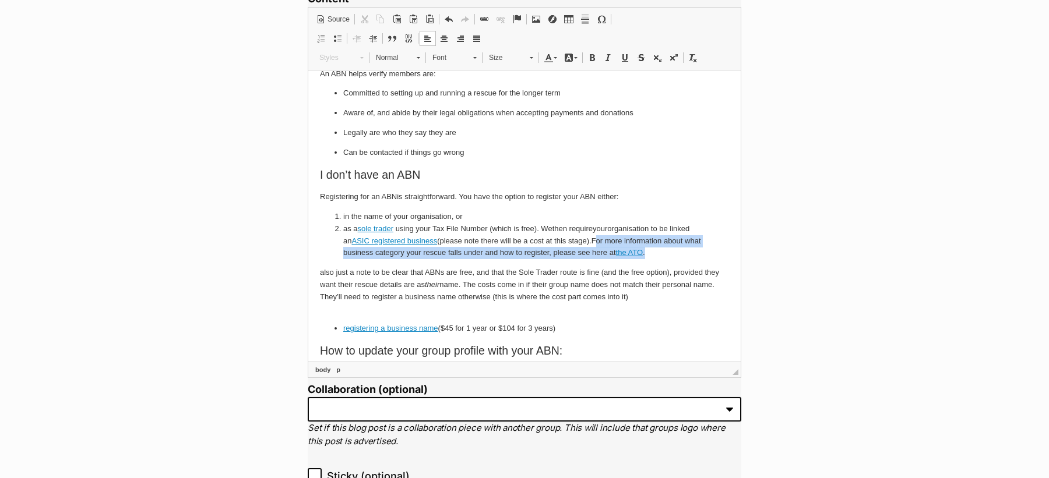
drag, startPoint x: 675, startPoint y: 252, endPoint x: 599, endPoint y: 241, distance: 76.5
click at [599, 241] on li "as a sole trader using your Tax File Number (which is free). We then require yo…" at bounding box center [524, 241] width 362 height 36
copy li "For more information about what business category your rescue falls under and h…"
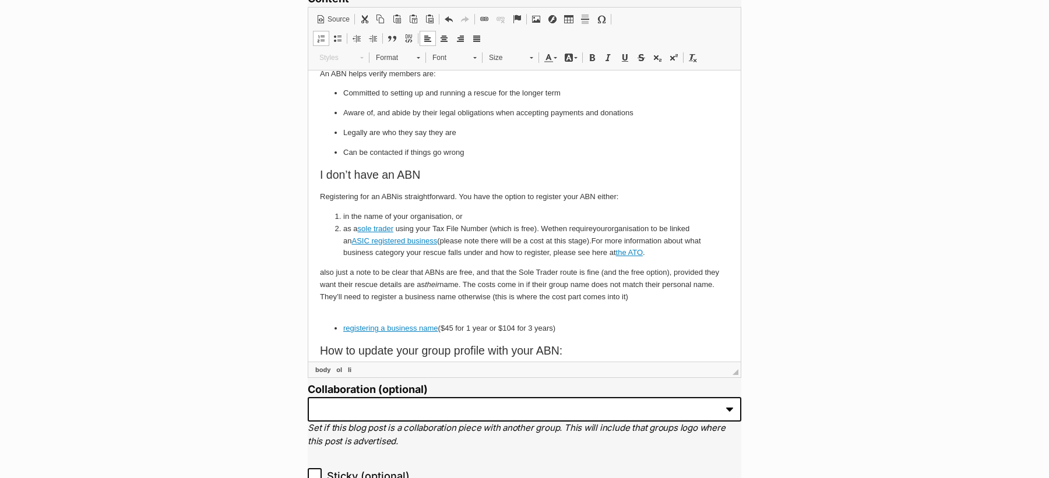
click at [520, 215] on li "in the name of your organisation, or" at bounding box center [524, 216] width 362 height 12
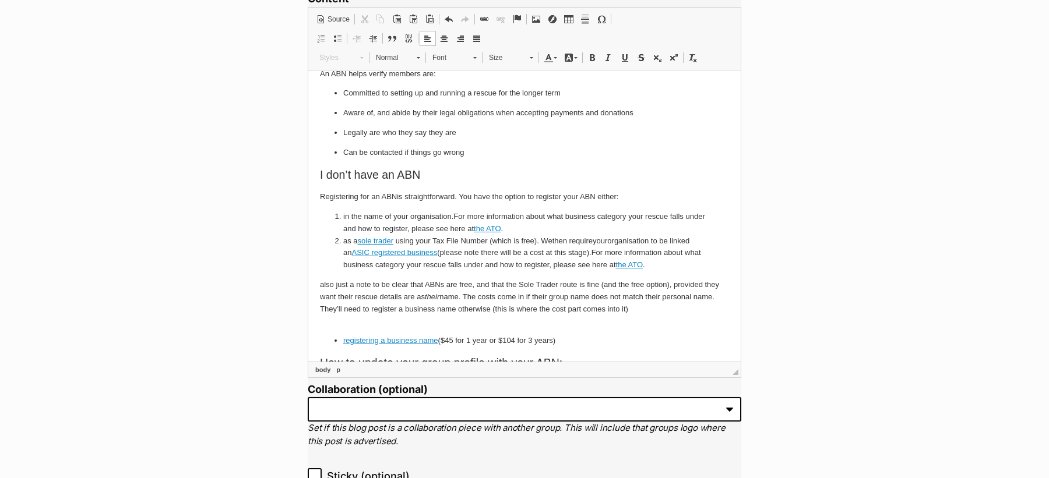
drag, startPoint x: 317, startPoint y: 288, endPoint x: 582, endPoint y: 338, distance: 269.2
click at [582, 338] on html "Hi Members, We know that you, as a member of the PetRescue community, already u…" at bounding box center [524, 222] width 432 height 711
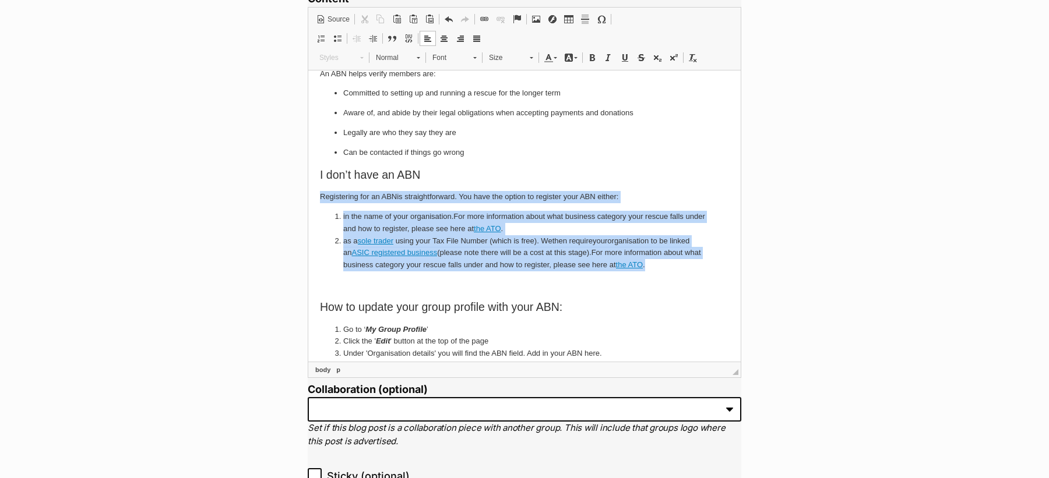
drag, startPoint x: 677, startPoint y: 264, endPoint x: 314, endPoint y: 191, distance: 370.7
click at [314, 191] on html "Hi Members, We know that you, as a member of the PetRescue community, already u…" at bounding box center [524, 194] width 432 height 655
copy body "Registering for an ABN is straightforward. You have the option to register your…"
click at [643, 265] on link "the ATO" at bounding box center [629, 264] width 27 height 9
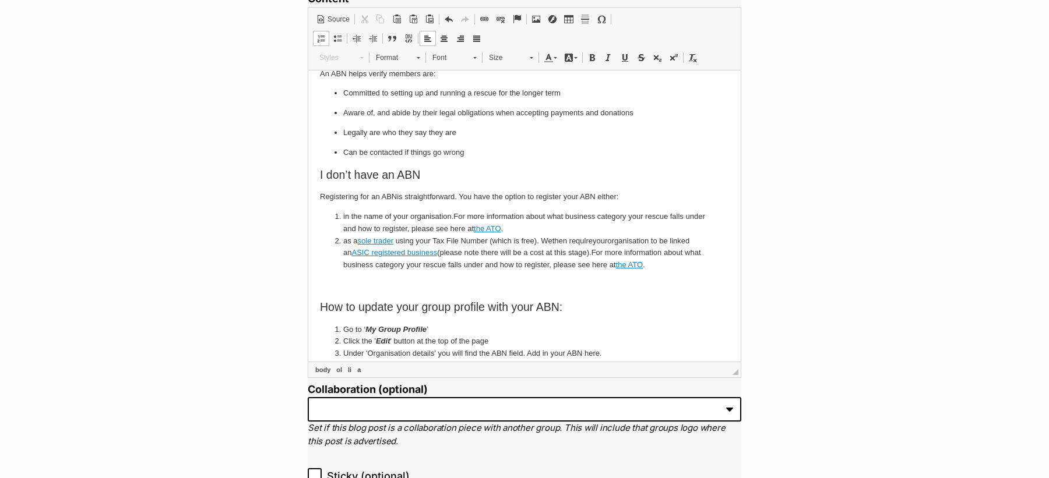
click at [530, 238] on li "as a sole trader using your Tax File Number (which is free). We then require yo…" at bounding box center [524, 253] width 362 height 36
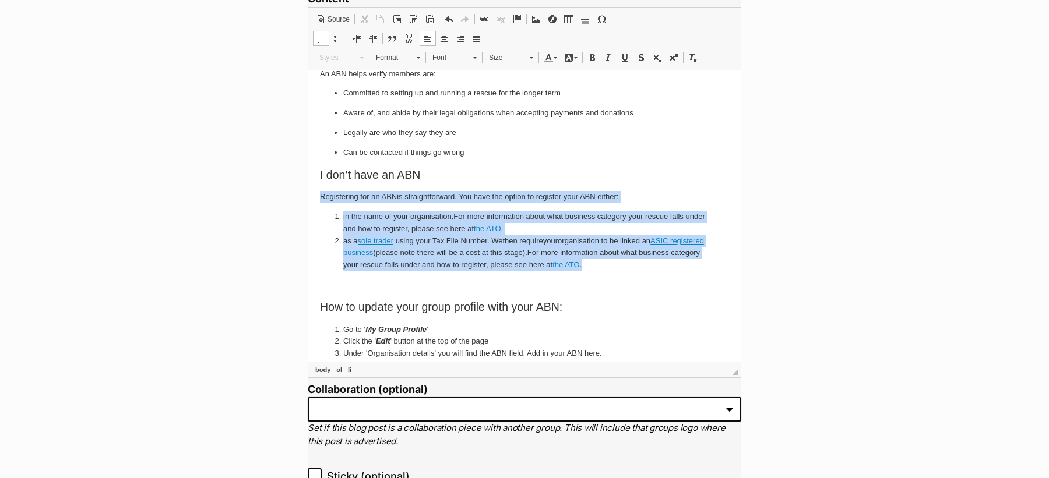
drag, startPoint x: 676, startPoint y: 267, endPoint x: 313, endPoint y: 199, distance: 369.3
click at [313, 199] on html "Hi Members, We know that you, as a member of the PetRescue community, already u…" at bounding box center [524, 194] width 432 height 655
copy body "Registering for an ABN is straightforward. You have the option to register your…"
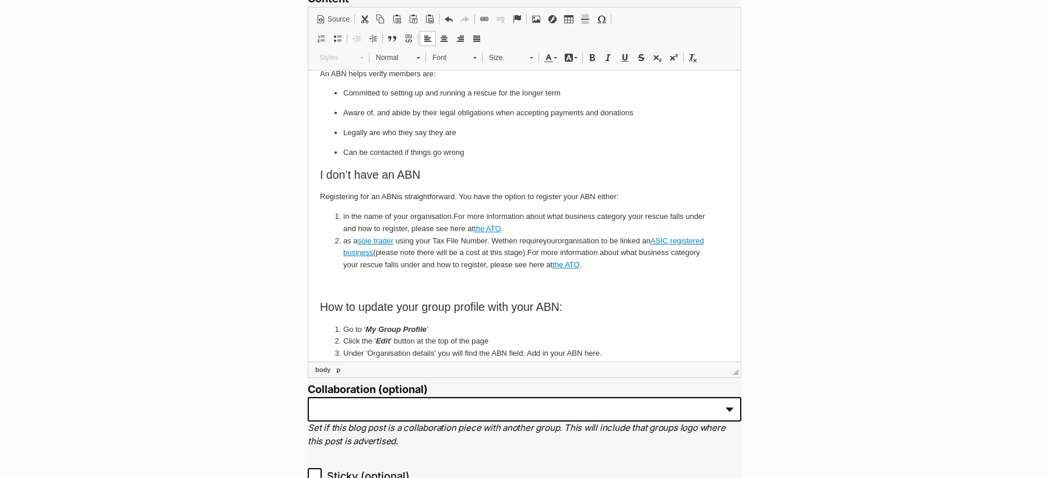
click at [446, 259] on li "as a sole trader using your Tax File Number . We then require your organisation…" at bounding box center [524, 253] width 362 height 36
click at [379, 242] on link "sole trader" at bounding box center [376, 240] width 36 height 9
select select "http://"
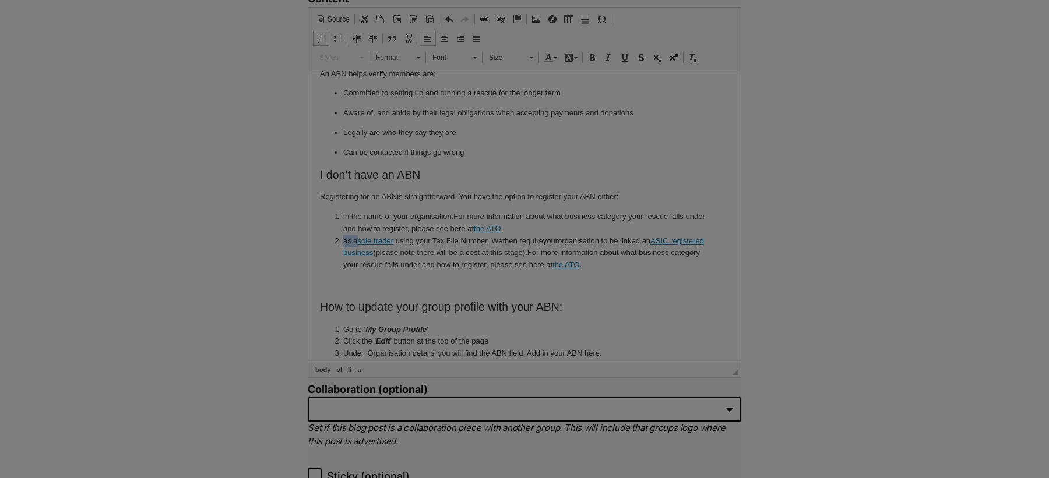
type input "sole trader"
select select "https://"
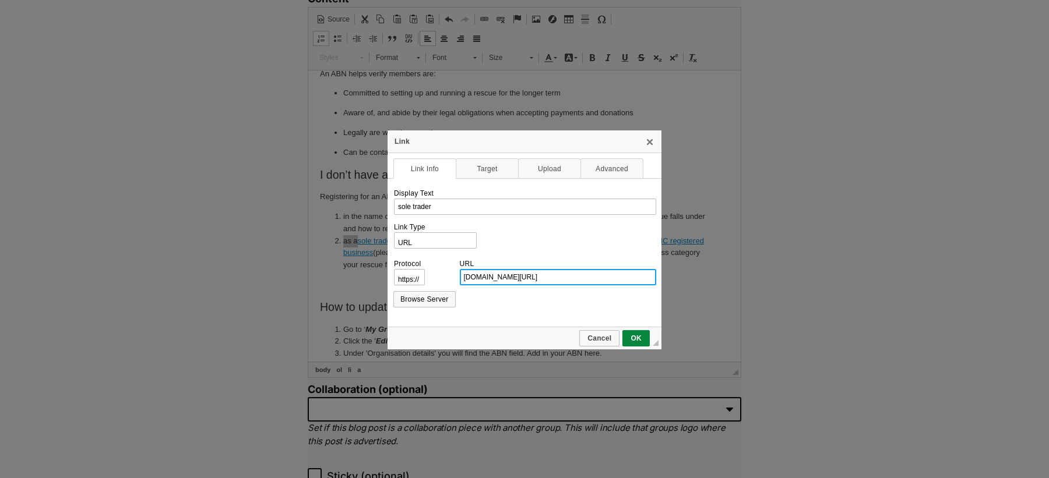
paste input "https://www.abr.gov.au/business-super-funds-charities/applying-abn/abn-entitlem…"
type input "www.abr.gov.au/business-super-funds-charities/applying-abn/abn-entitlement/sole…"
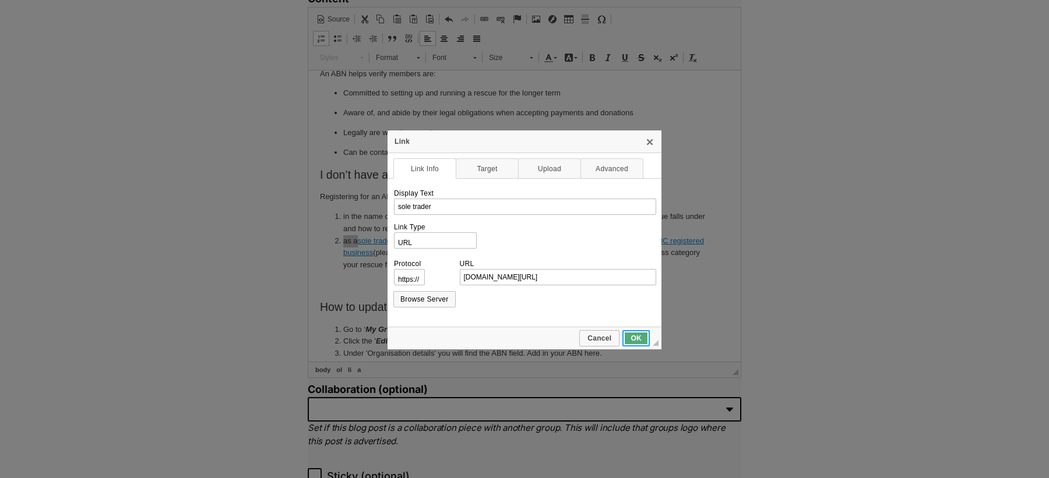
scroll to position [0, 0]
click at [636, 334] on span "OK" at bounding box center [635, 338] width 25 height 8
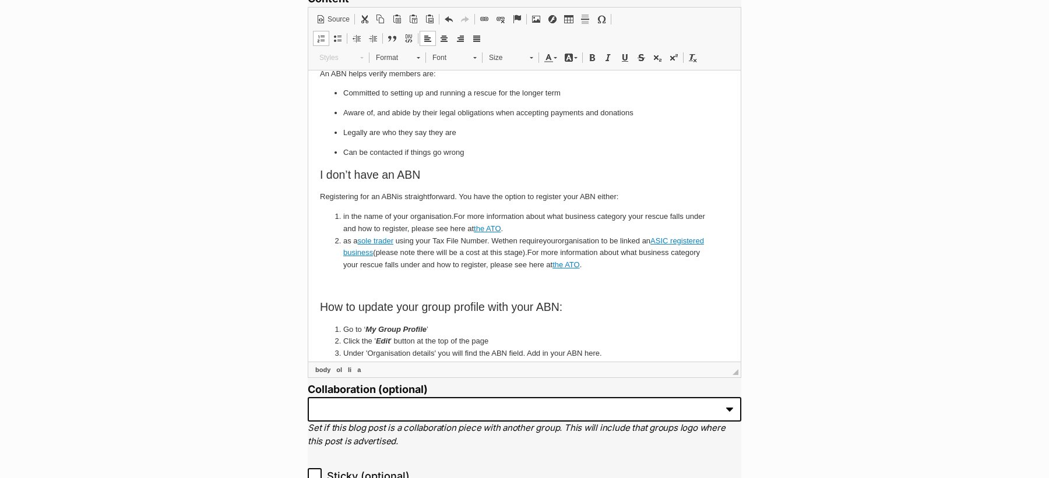
click at [479, 270] on body "Hi Members, We know that you, as a member of the PetRescue community, already u…" at bounding box center [524, 194] width 409 height 631
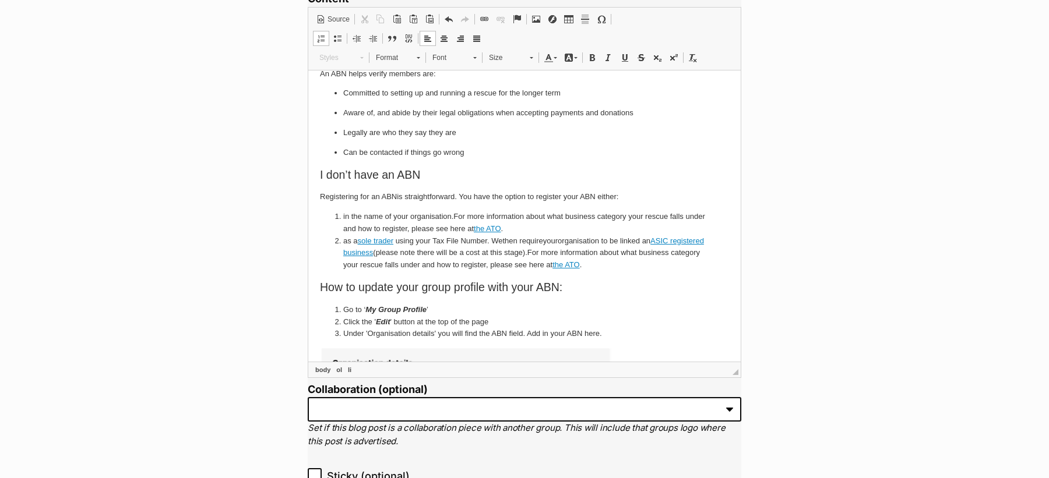
click at [656, 269] on li "as a sole trader using your Tax File Number . We then require your organisation…" at bounding box center [524, 253] width 362 height 36
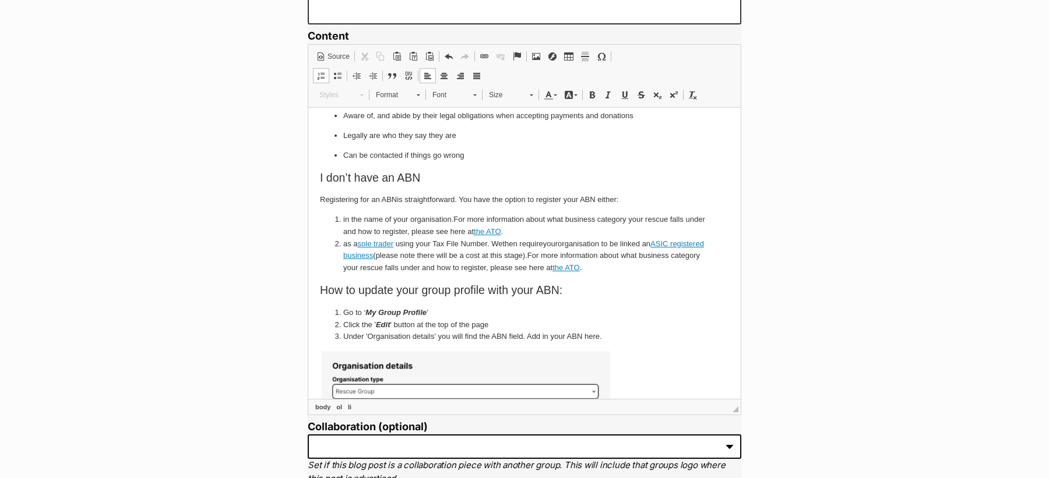
scroll to position [234, 0]
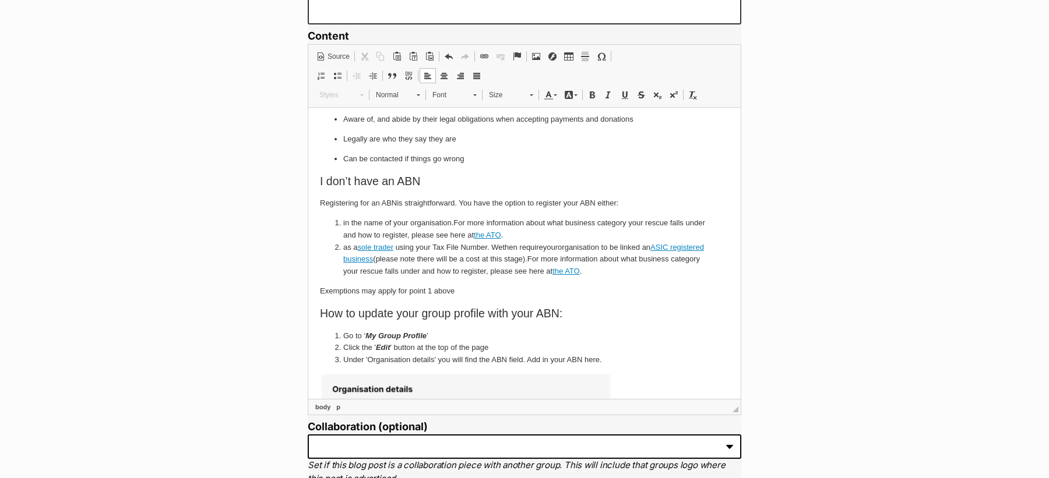
click at [412, 291] on p "Exemptions may apply for point 1 above" at bounding box center [524, 291] width 409 height 12
click at [409, 290] on p "Exemptions may apply for point 1 above" at bounding box center [524, 291] width 409 height 12
click at [574, 290] on p "Exemptions may apply for existing members in regards to point 1 above" at bounding box center [524, 291] width 409 height 12
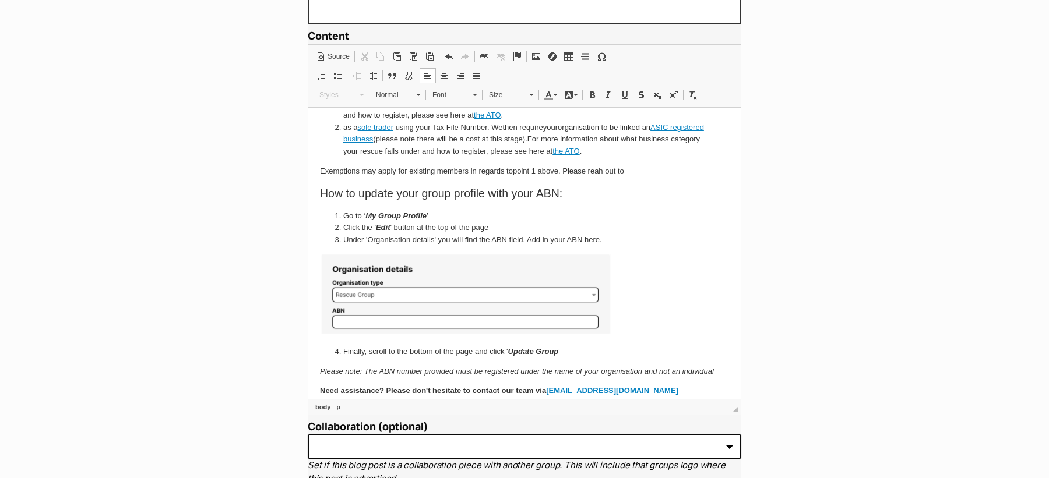
scroll to position [363, 0]
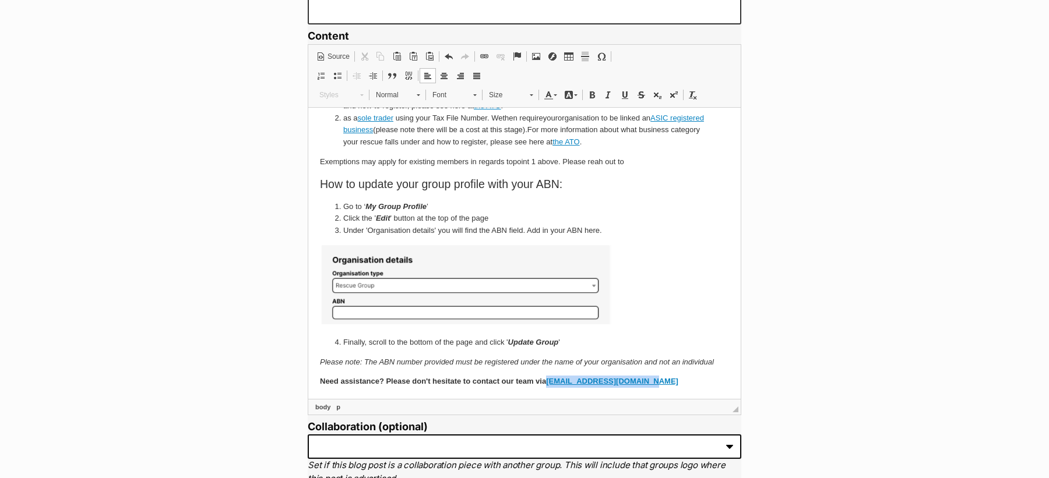
drag, startPoint x: 664, startPoint y: 379, endPoint x: 547, endPoint y: 383, distance: 117.1
click p "Need assistance? Please don't hesitate to contact our team via members@petrescu…"
copy link "[EMAIL_ADDRESS][DOMAIN_NAME]"
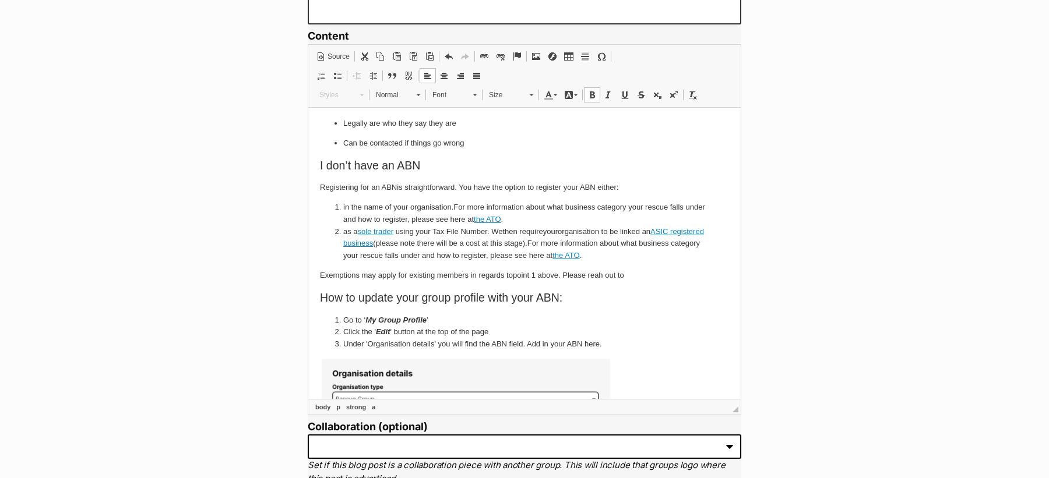
scroll to position [248, 0]
click at [647, 278] on p "Exemptions may apply for existing members in regards to point 1 above. Please r…" at bounding box center [524, 277] width 409 height 12
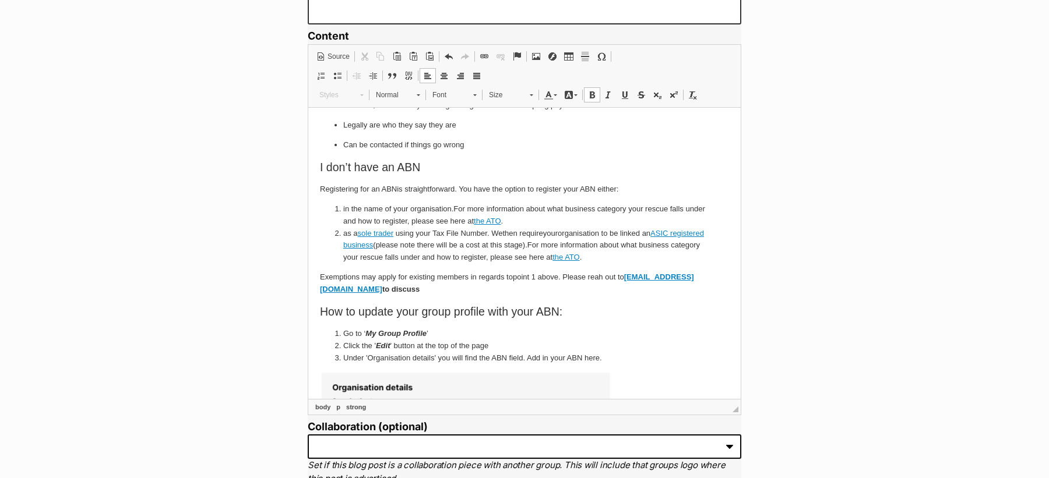
click at [319, 276] on html "Hi Members, We know that you, as a member of the PetRescue community, already u…" at bounding box center [524, 193] width 432 height 667
click at [478, 291] on p "Exemptions may apply for existing members in regards to point 1 above. Please r…" at bounding box center [524, 283] width 409 height 24
click at [319, 274] on html "Hi Members, We know that you, as a member of the PetRescue community, already u…" at bounding box center [524, 193] width 432 height 667
click at [607, 92] on span at bounding box center [607, 94] width 9 height 9
click at [591, 96] on span at bounding box center [591, 94] width 9 height 9
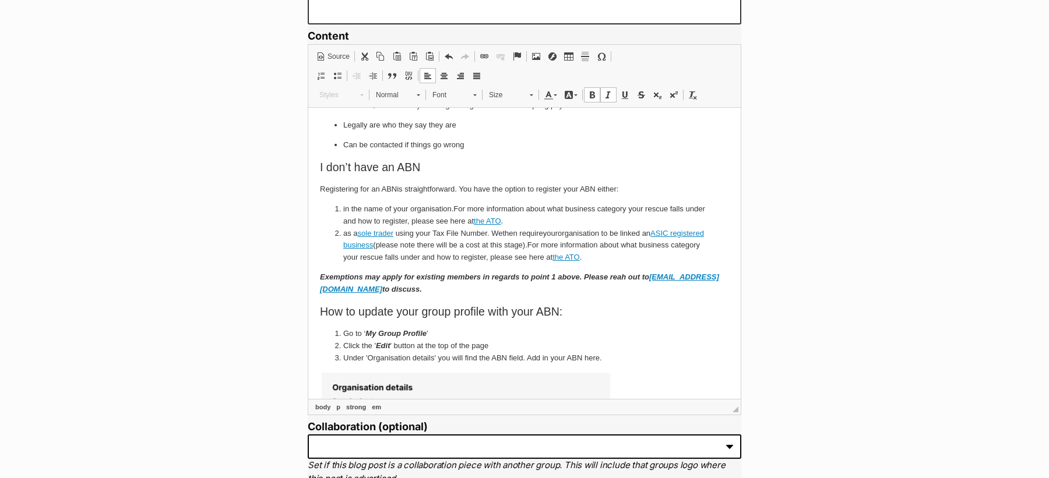
click at [591, 96] on span at bounding box center [591, 94] width 9 height 9
click at [493, 95] on span "Size" at bounding box center [503, 94] width 41 height 15
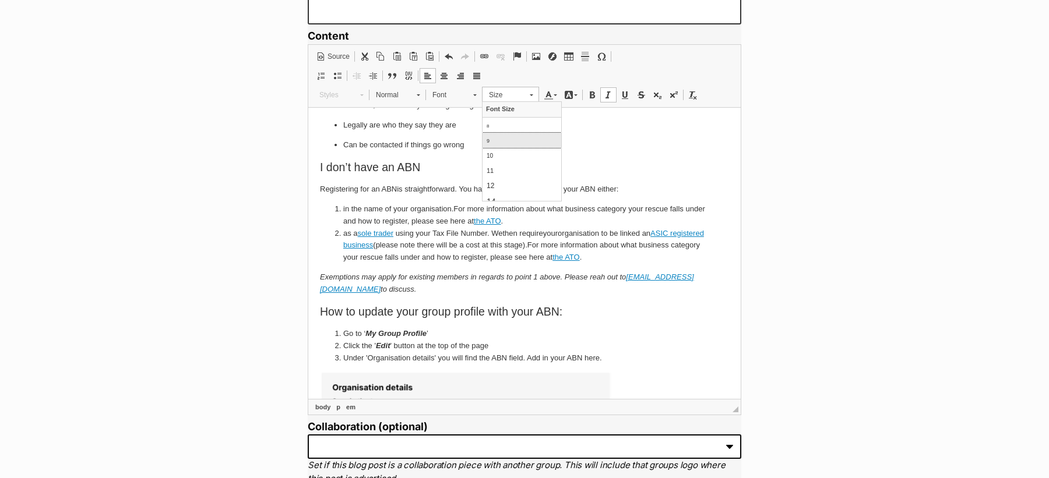
click at [506, 144] on link "9" at bounding box center [521, 139] width 79 height 15
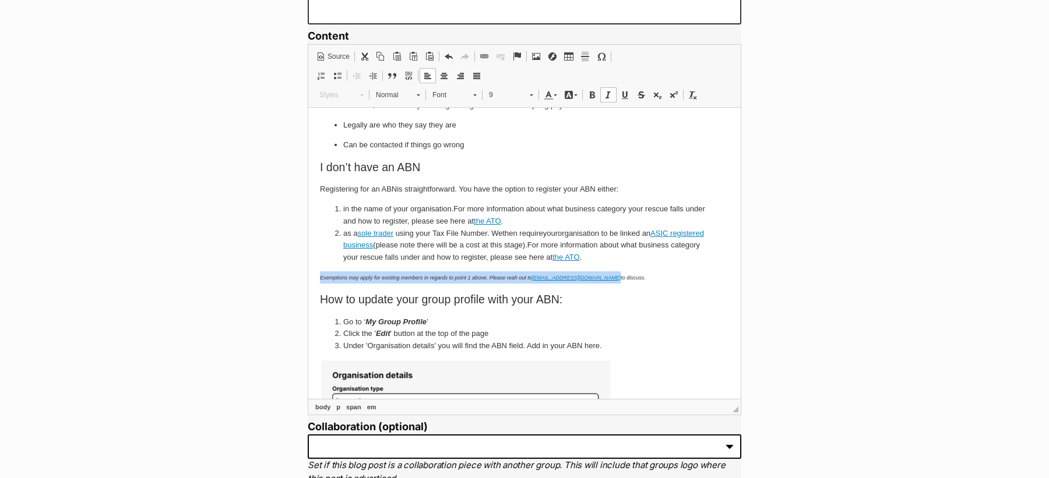
click at [500, 84] on span "Document Source Clipboard/Undo Cut Keyboard shortcut Command+X Copy Keyboard sh…" at bounding box center [524, 67] width 423 height 38
click at [500, 91] on span "9" at bounding box center [503, 94] width 41 height 15
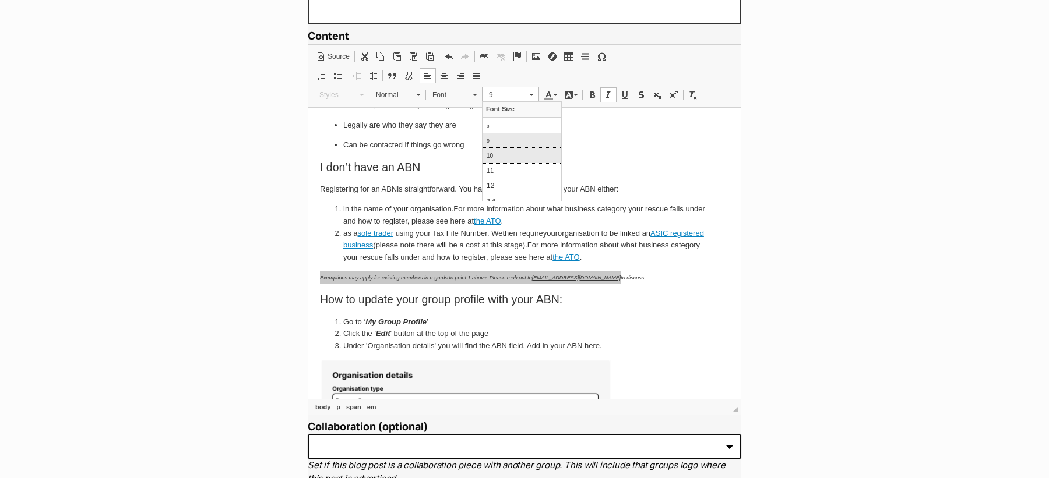
click at [511, 157] on link "10" at bounding box center [521, 154] width 79 height 15
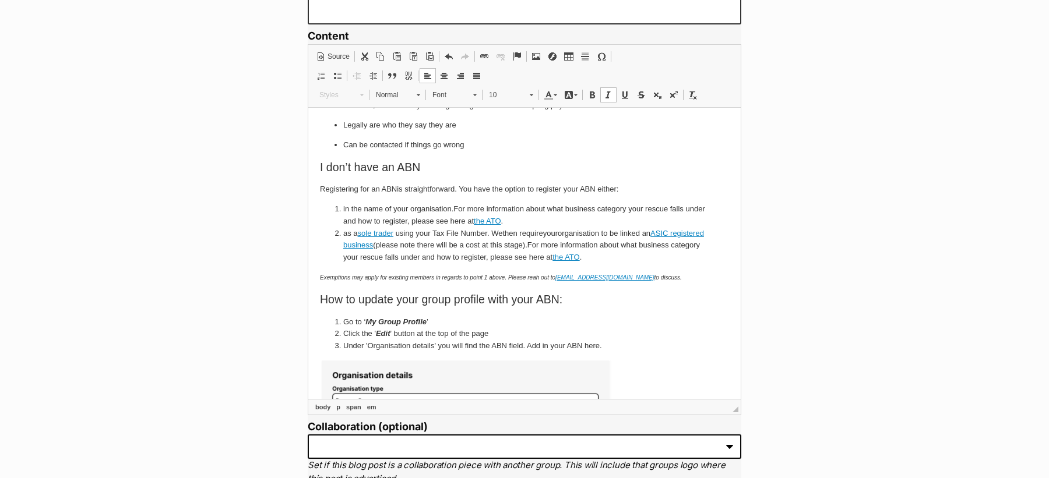
click at [674, 270] on body "Hi Members, We know that you, as a member of the PetRescue community, already u…" at bounding box center [524, 186] width 409 height 631
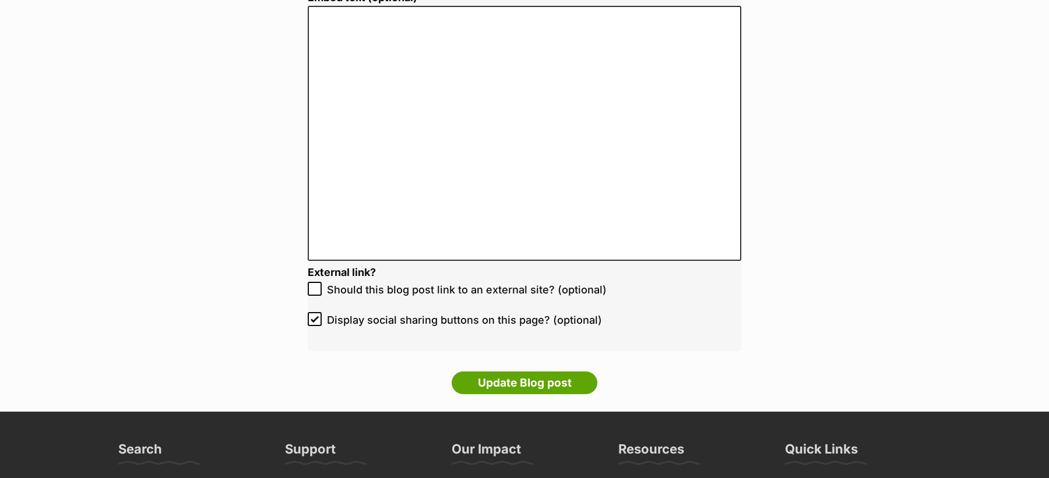
scroll to position [2809, 0]
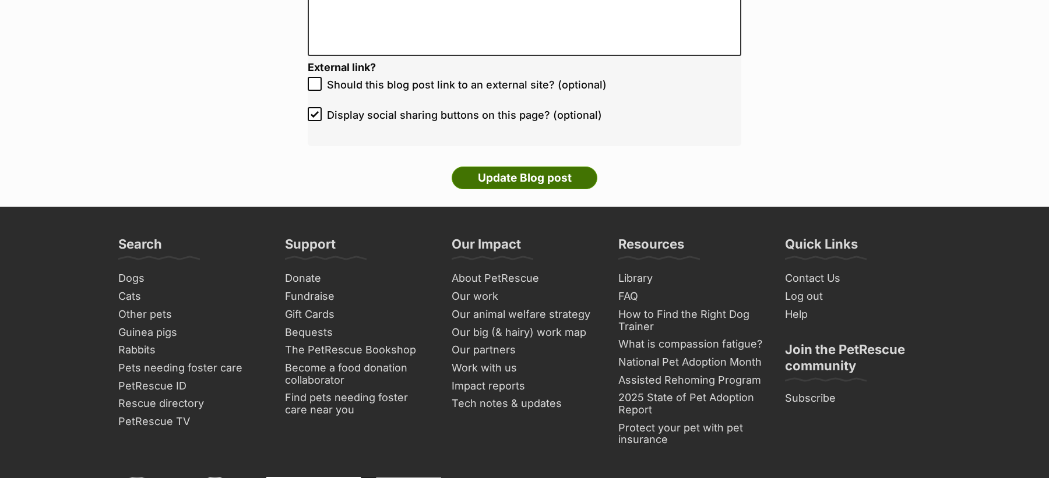
click at [552, 176] on input "Update Blog post" at bounding box center [524, 178] width 146 height 23
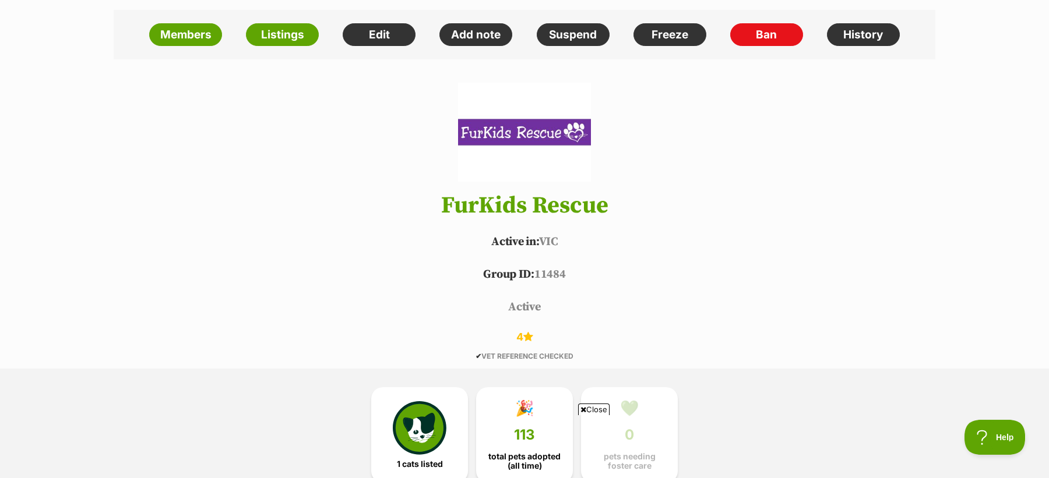
scroll to position [295, 0]
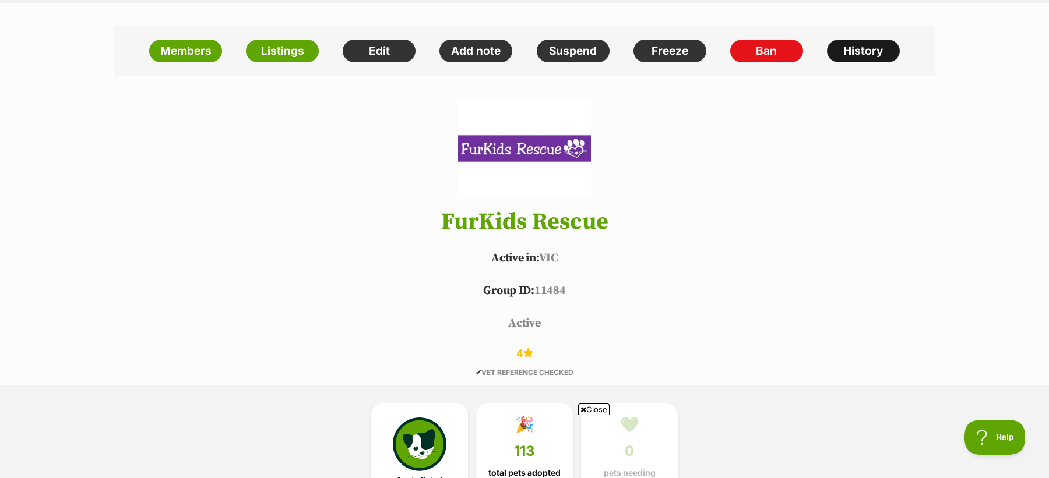
click at [862, 56] on link "History" at bounding box center [863, 51] width 73 height 23
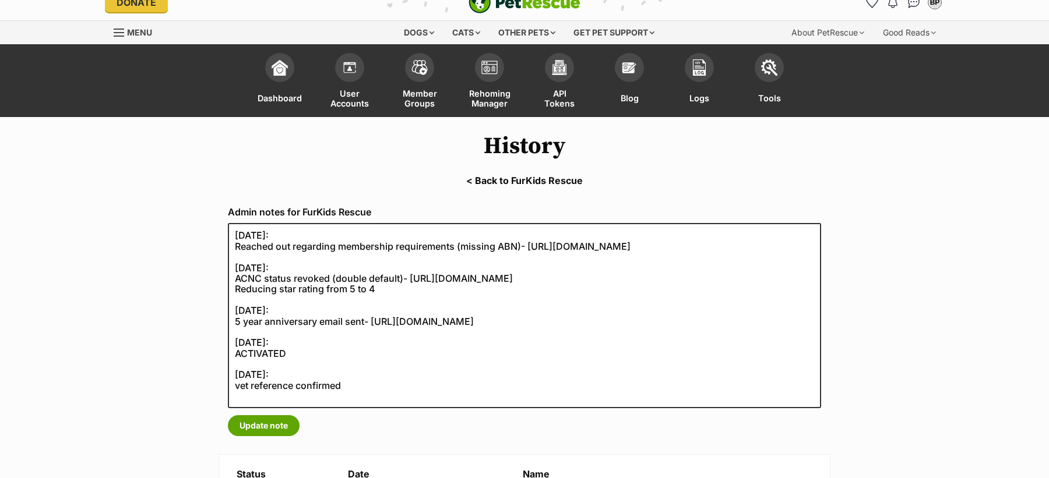
click at [490, 179] on link "< Back to FurKids Rescue" at bounding box center [524, 180] width 1049 height 10
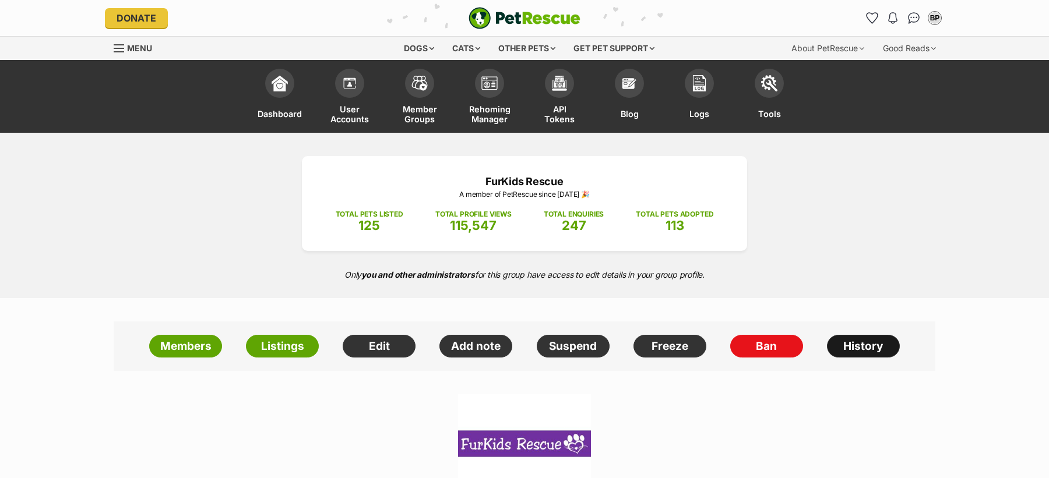
click at [835, 337] on link "History" at bounding box center [863, 346] width 73 height 23
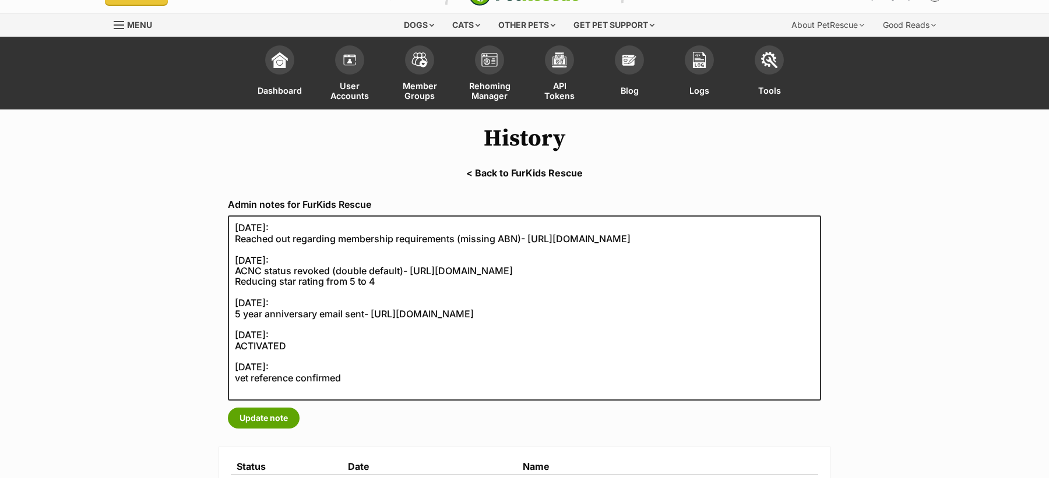
scroll to position [23, 0]
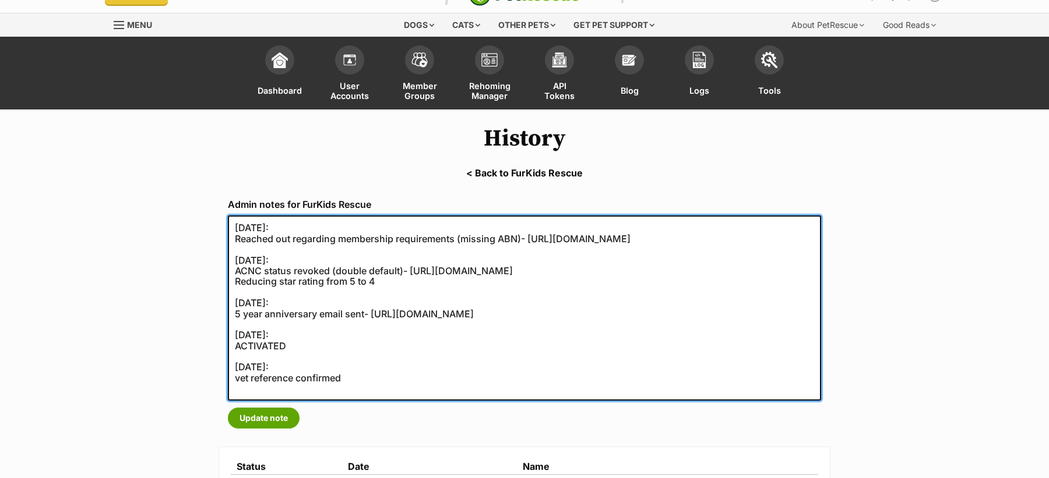
click at [300, 290] on textarea "15/08/2025: Reached out regarding membership requirements (missing ABN)- https:…" at bounding box center [524, 308] width 593 height 185
click at [271, 281] on textarea "15/08/2025: Reached out regarding membership requirements (missing ABN)- https:…" at bounding box center [524, 308] width 593 height 185
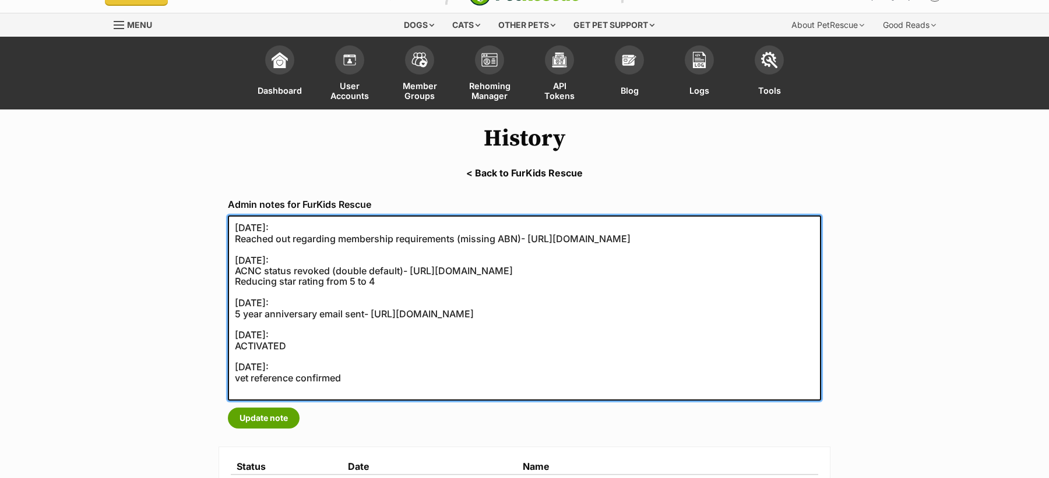
click at [271, 281] on textarea "15/08/2025: Reached out regarding membership requirements (missing ABN)- https:…" at bounding box center [524, 308] width 593 height 185
click at [397, 294] on textarea "15/08/2025: Reached out regarding membership requirements (missing ABN)- https:…" at bounding box center [524, 308] width 593 height 185
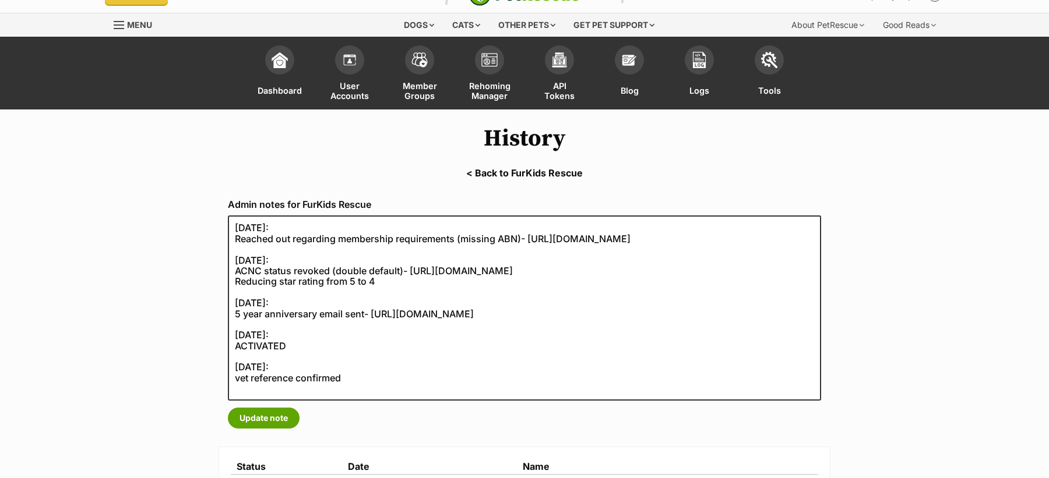
click at [517, 173] on link "< Back to FurKids Rescue" at bounding box center [524, 173] width 1049 height 10
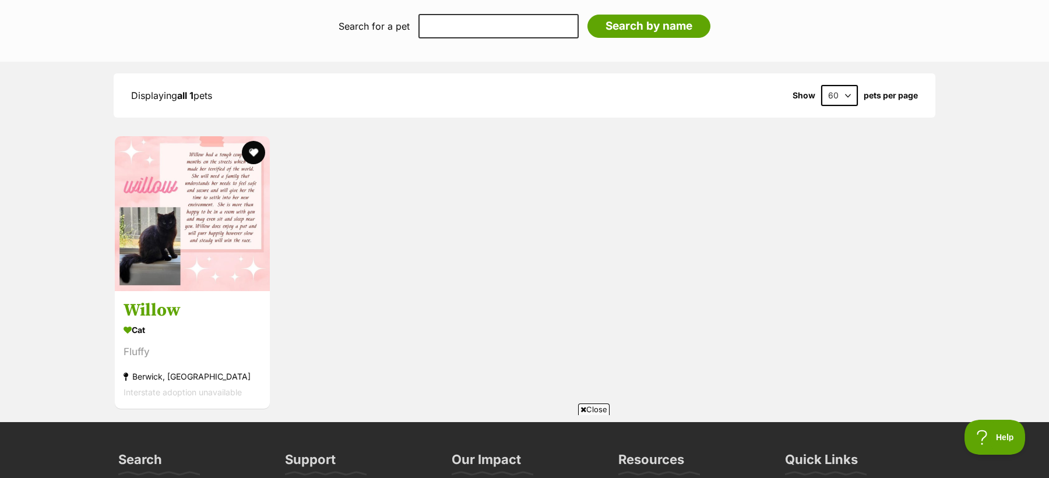
scroll to position [1390, 0]
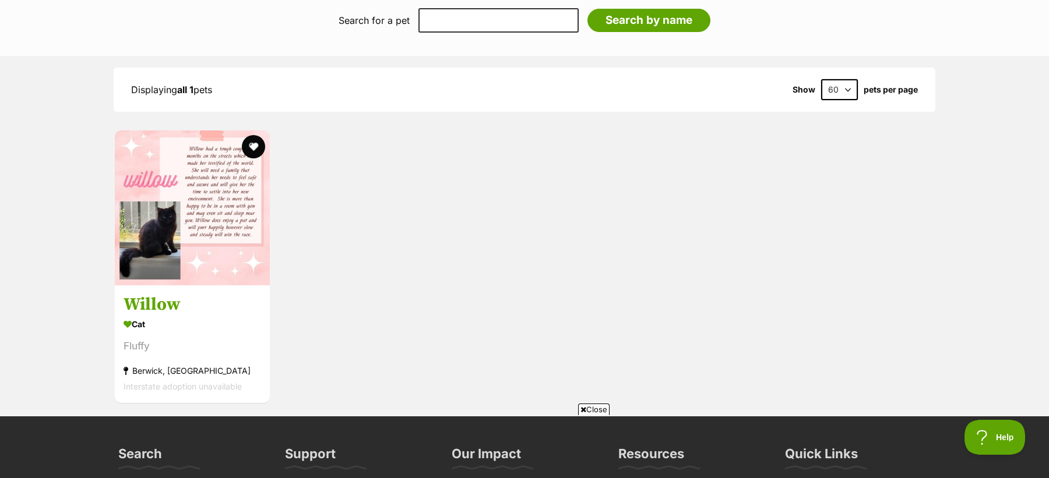
click at [600, 408] on span "Close" at bounding box center [593, 410] width 31 height 12
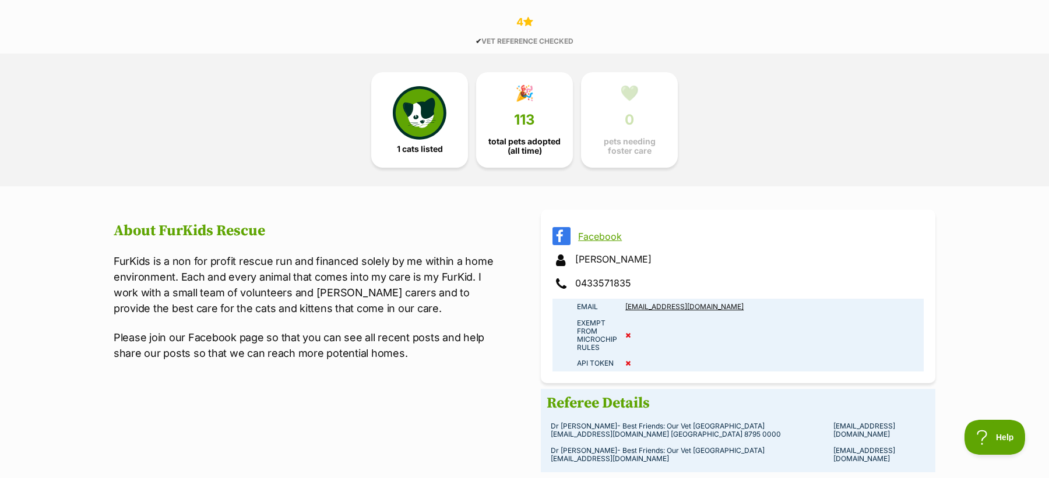
scroll to position [632, 0]
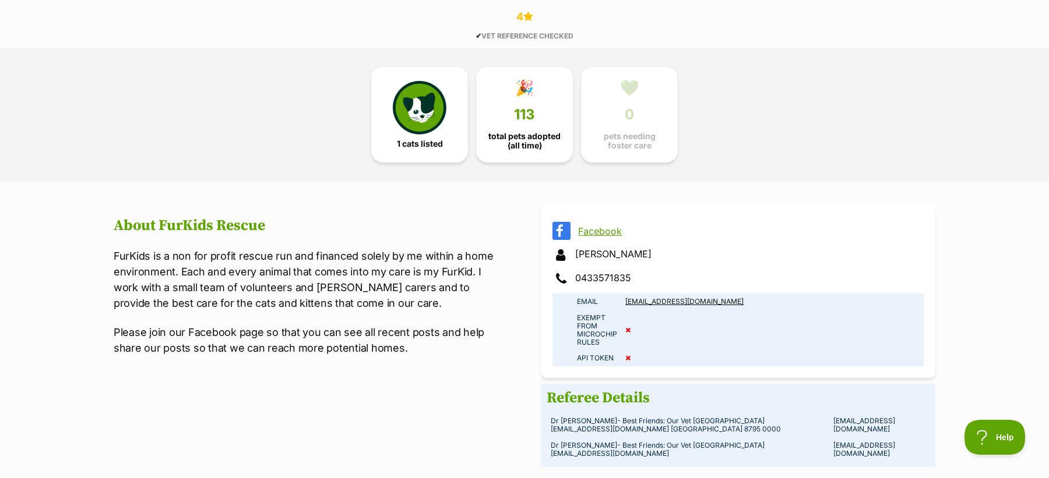
click at [596, 232] on link "Facebook" at bounding box center [748, 231] width 341 height 10
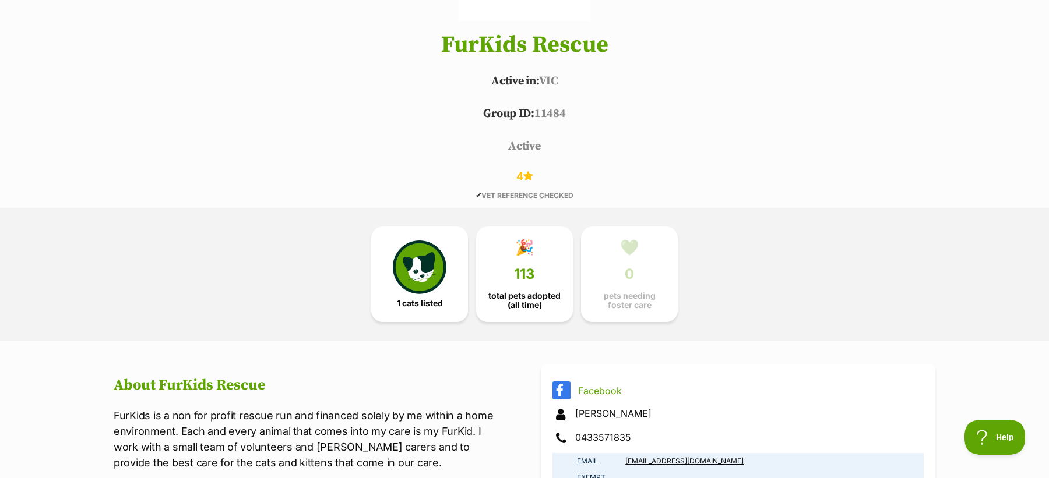
scroll to position [263, 0]
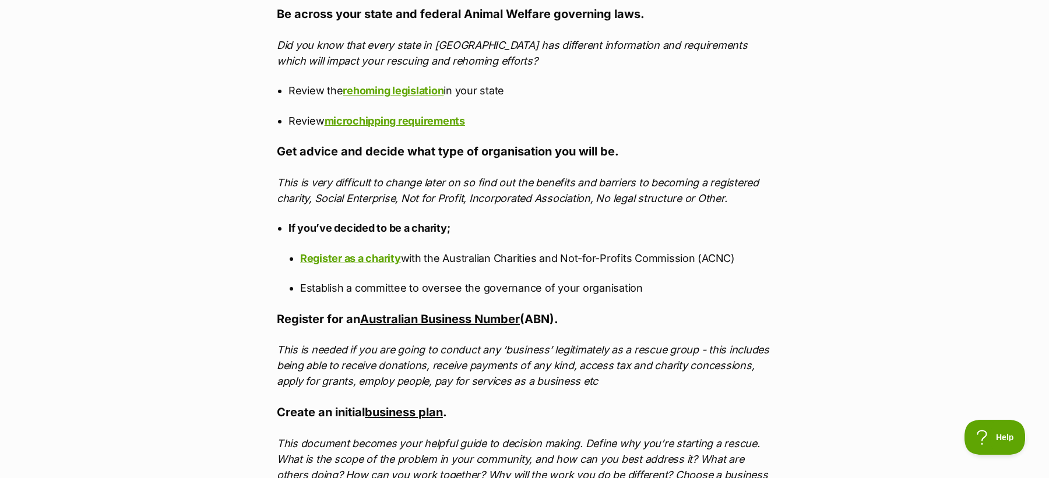
scroll to position [1283, 0]
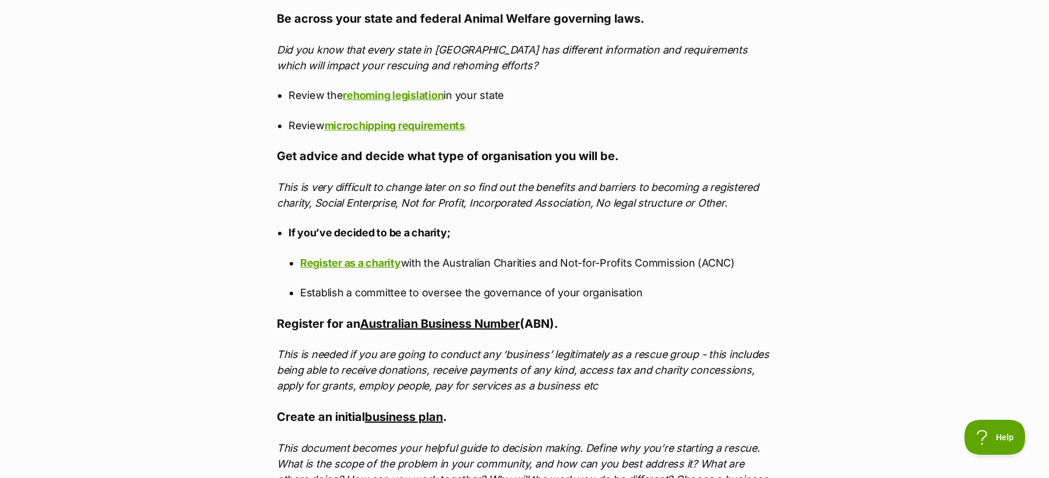
click at [475, 359] on em "This is needed if you are going to conduct any ‘business’ legitimately as a res…" at bounding box center [523, 370] width 492 height 44
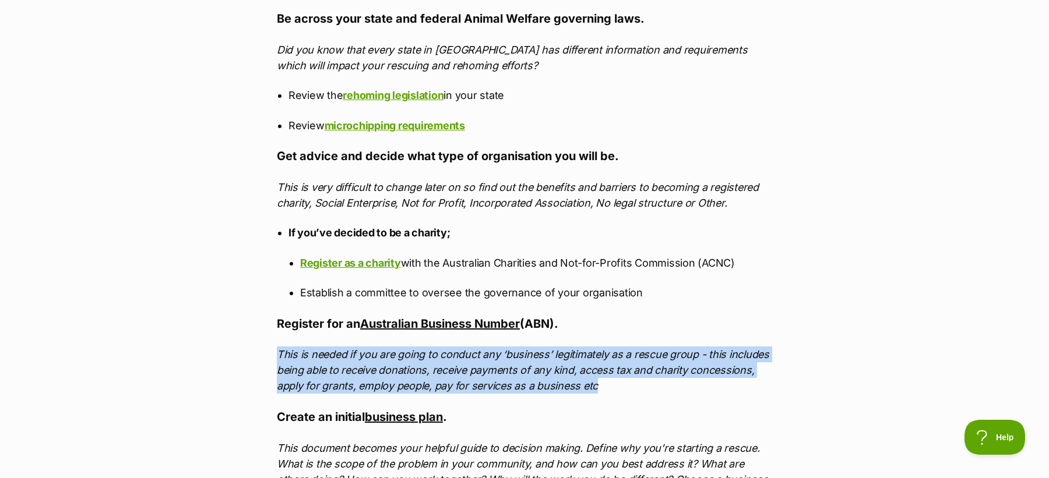
click at [475, 359] on em "This is needed if you are going to conduct any ‘business’ legitimately as a res…" at bounding box center [523, 370] width 492 height 44
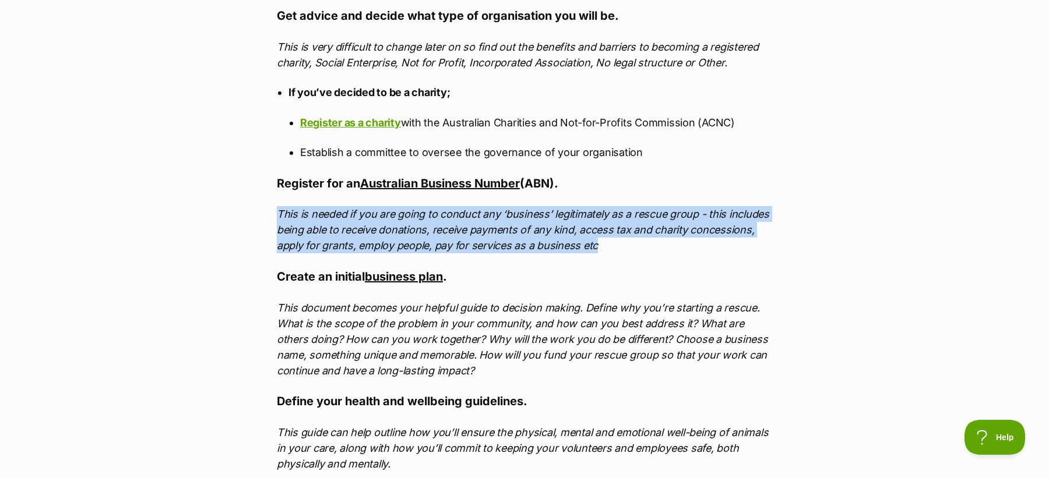
scroll to position [1424, 0]
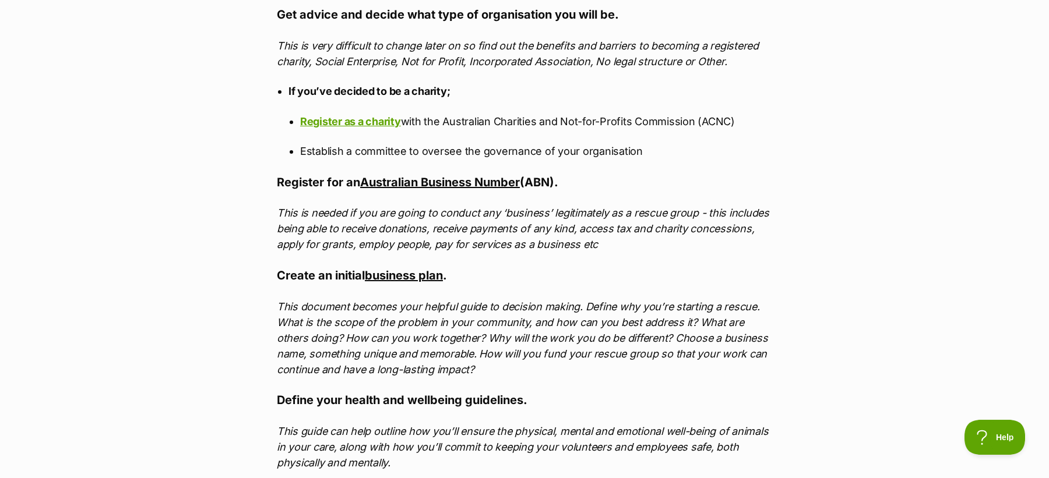
click at [485, 214] on em "This is needed if you are going to conduct any ‘business’ legitimately as a res…" at bounding box center [523, 229] width 492 height 44
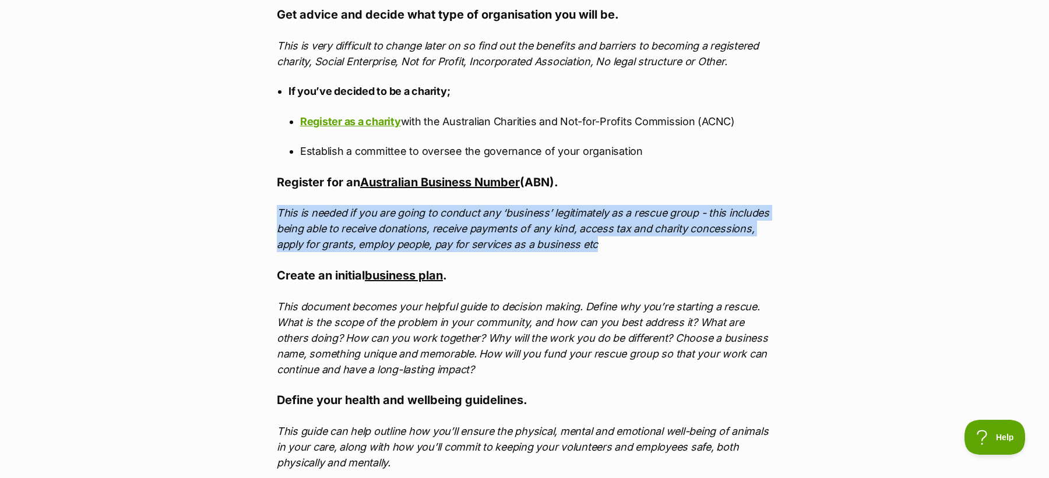
click at [485, 214] on em "This is needed if you are going to conduct any ‘business’ legitimately as a res…" at bounding box center [523, 229] width 492 height 44
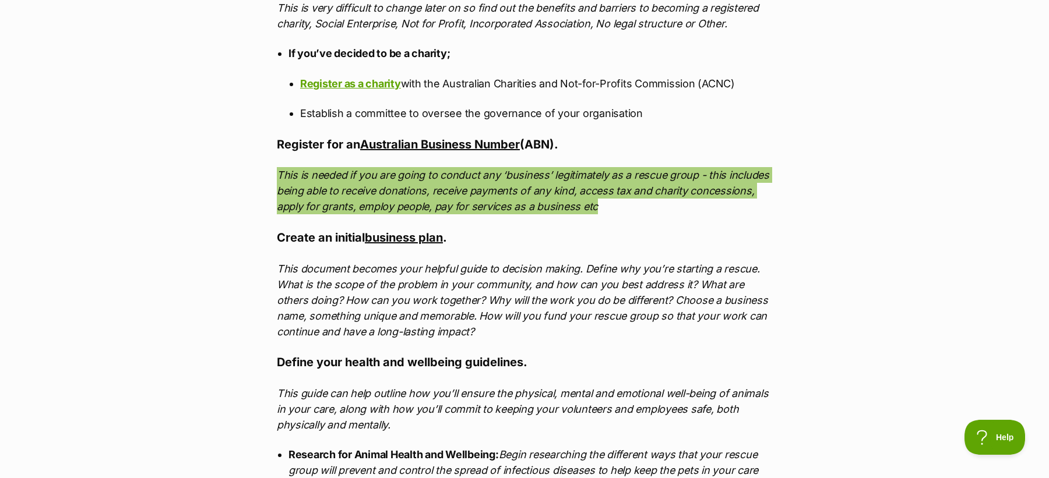
scroll to position [1464, 0]
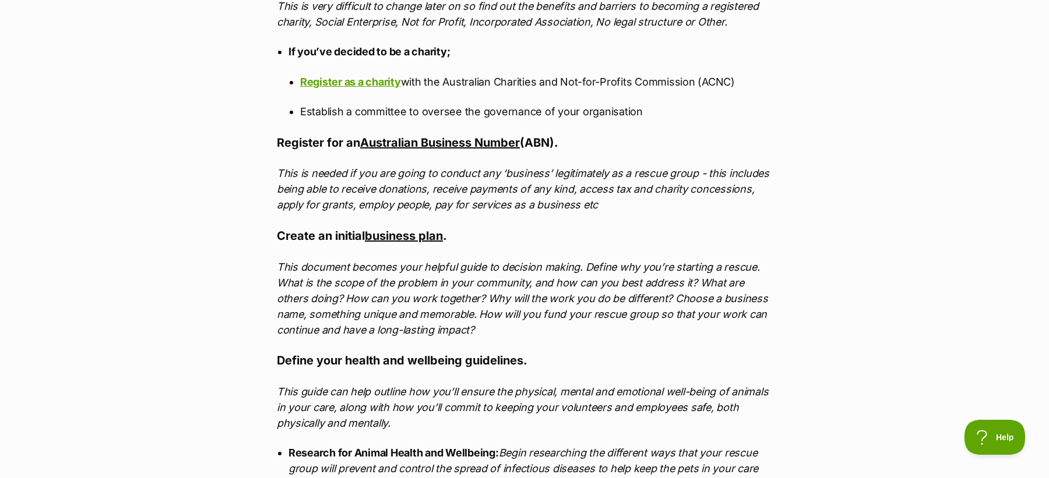
click at [301, 167] on em "This is needed if you are going to conduct any ‘business’ legitimately as a res…" at bounding box center [523, 189] width 492 height 44
click at [250, 167] on div "What's happening at PetRescue Last updated: 25 Jul, 2023 Published on: 6 May, 2…" at bounding box center [524, 228] width 548 height 3073
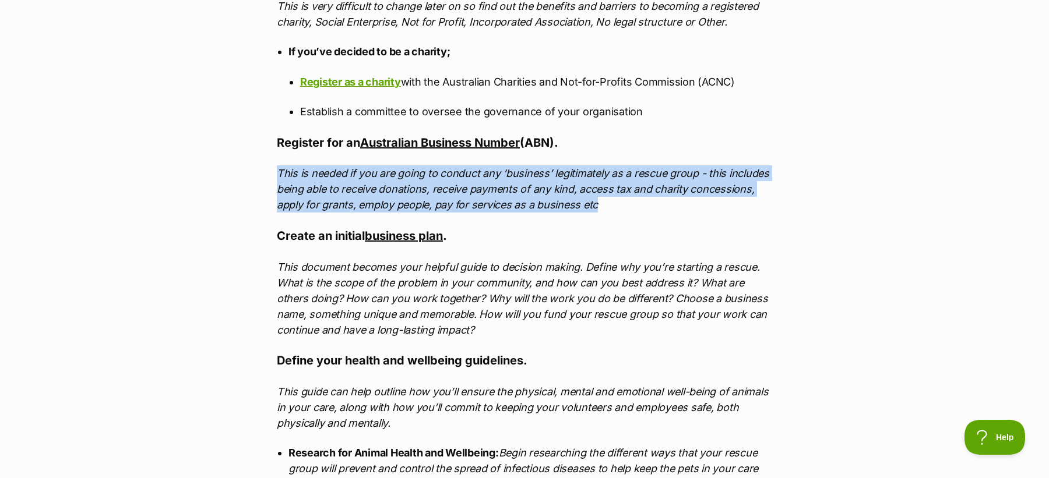
click at [250, 167] on div "What's happening at PetRescue Last updated: 25 Jul, 2023 Published on: 6 May, 2…" at bounding box center [524, 228] width 548 height 3073
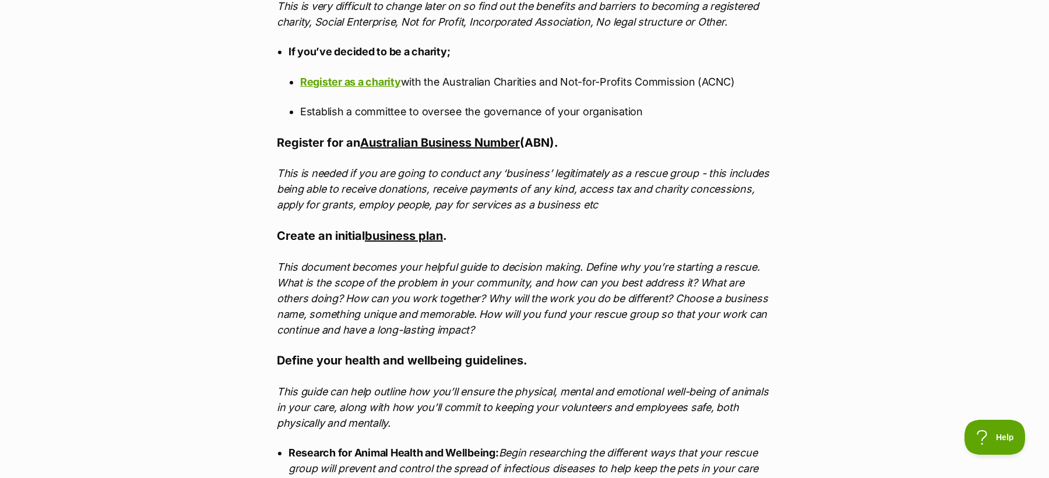
click at [248, 171] on div "What's happening at PetRescue Last updated: 25 Jul, 2023 Published on: 6 May, 2…" at bounding box center [524, 228] width 1049 height 3073
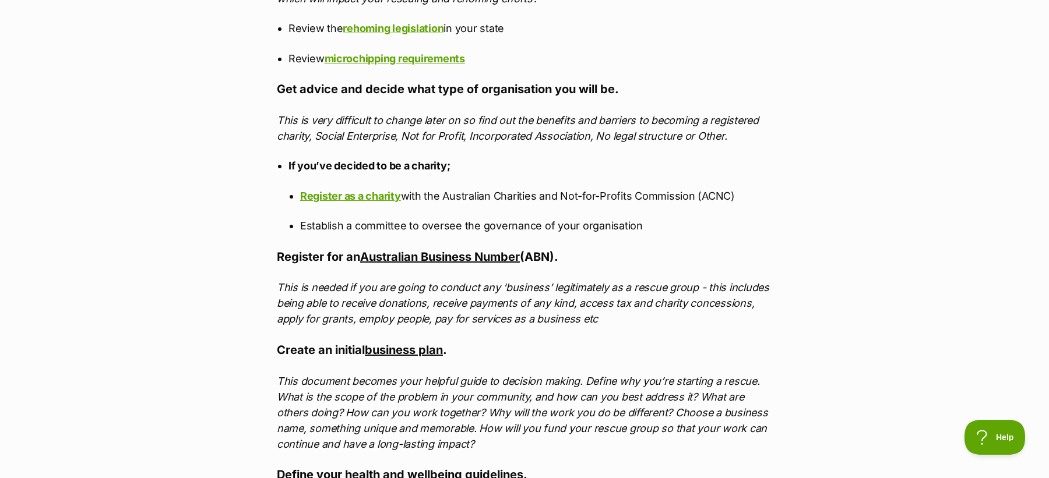
scroll to position [1349, 0]
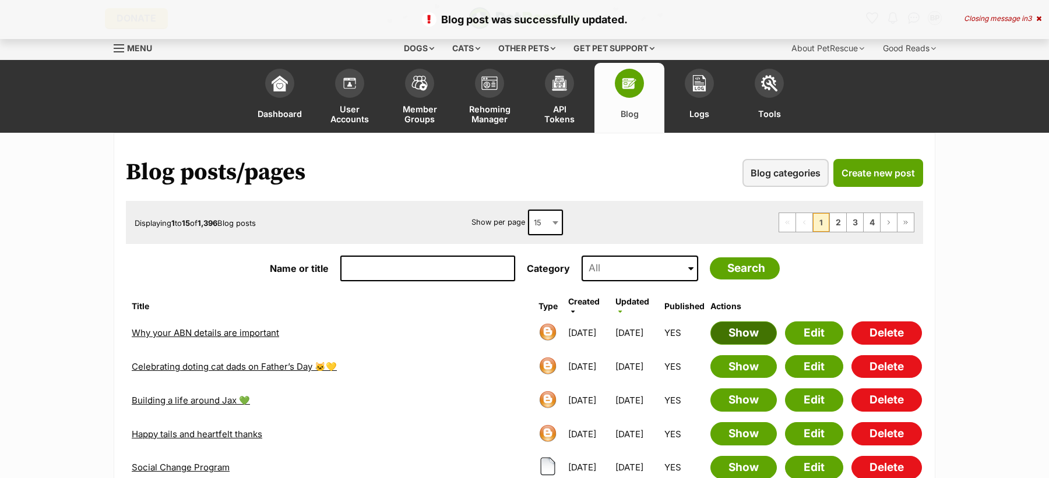
click at [763, 324] on link "Show" at bounding box center [743, 333] width 66 height 23
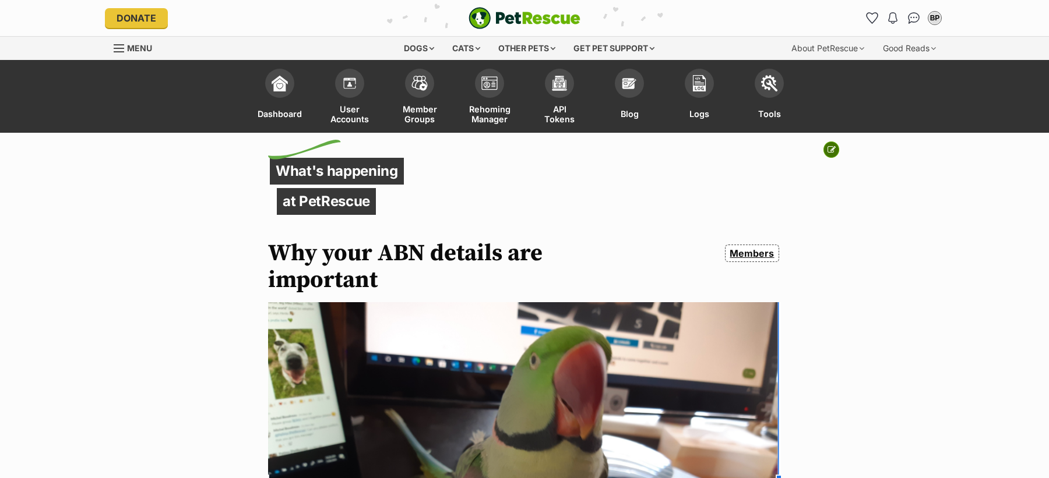
click at [834, 148] on icon at bounding box center [831, 150] width 8 height 8
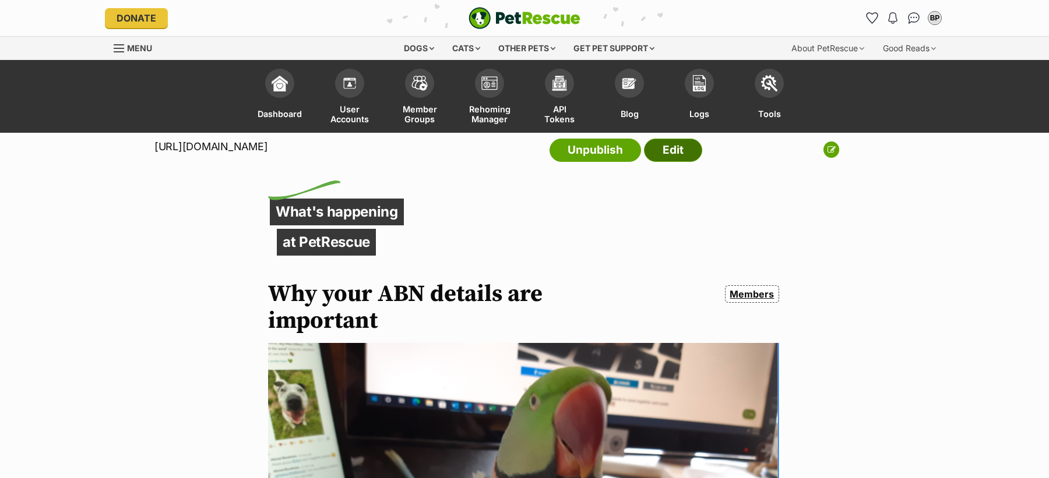
click at [683, 162] on link "Edit" at bounding box center [673, 150] width 58 height 23
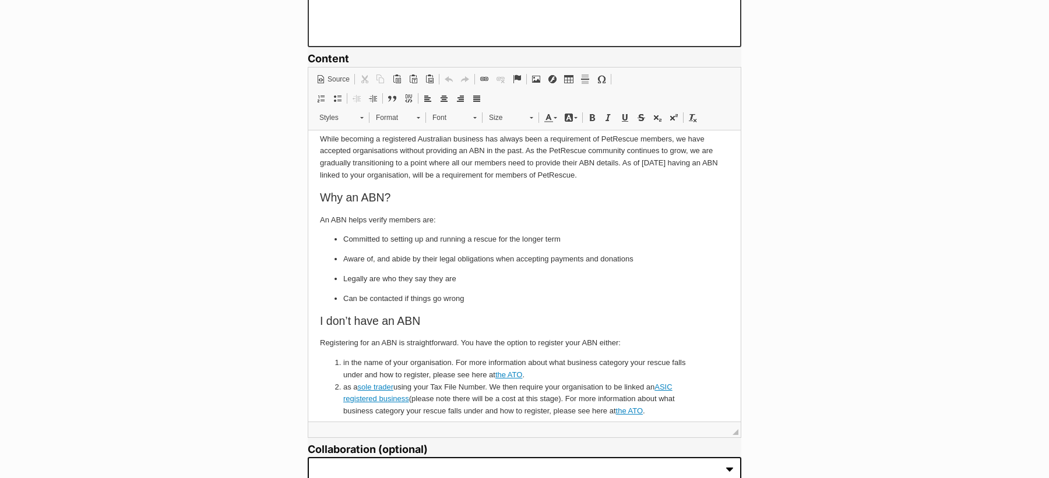
scroll to position [112, 0]
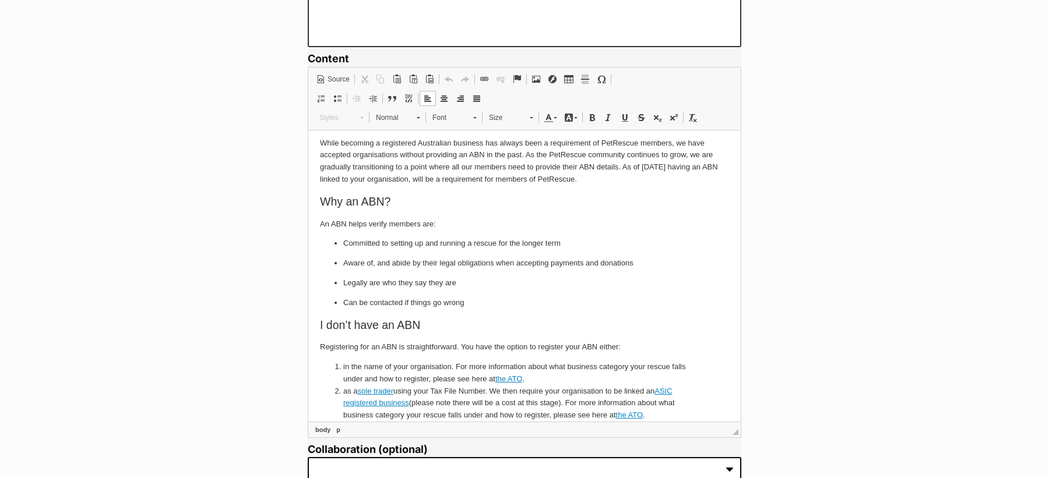
click at [363, 224] on p "An ABN helps verify members are:" at bounding box center [524, 224] width 409 height 12
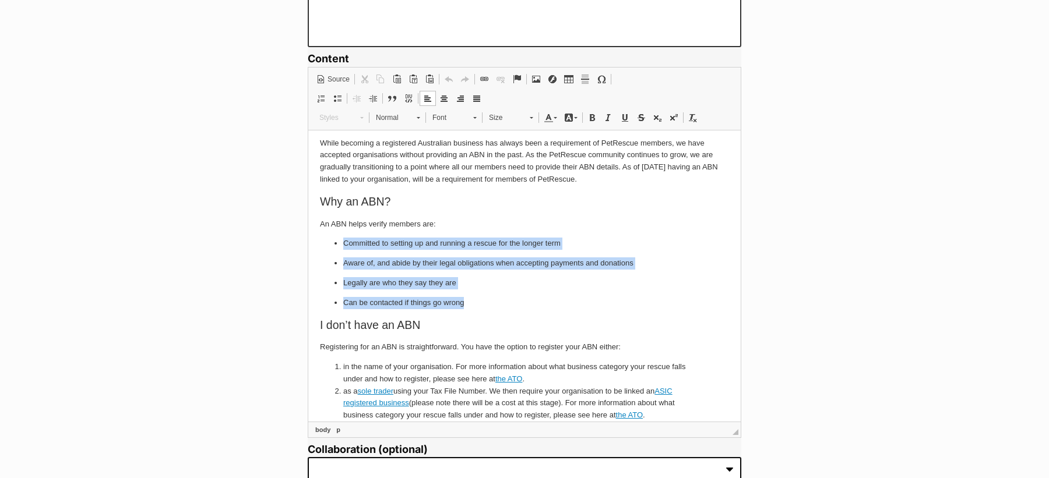
drag, startPoint x: 481, startPoint y: 306, endPoint x: 341, endPoint y: 242, distance: 154.1
click at [341, 242] on ul "Committed to setting up and running a rescue for the longer term Aware of, and …" at bounding box center [524, 272] width 409 height 71
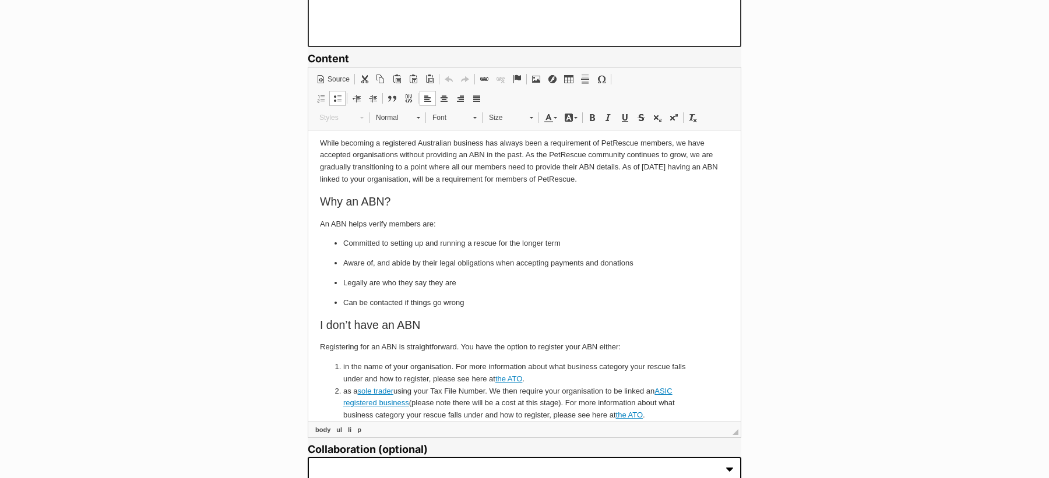
click at [491, 304] on p "Can be contacted if things go wrong" at bounding box center [524, 303] width 362 height 12
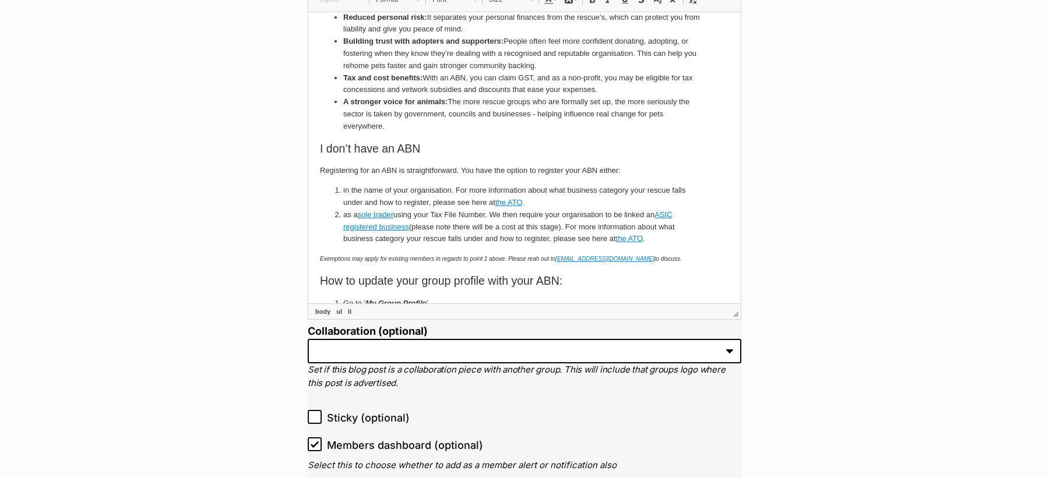
scroll to position [356, 0]
click at [694, 256] on p "Exemptions may apply for existing members in regards to point 1 above. Please r…" at bounding box center [524, 258] width 409 height 12
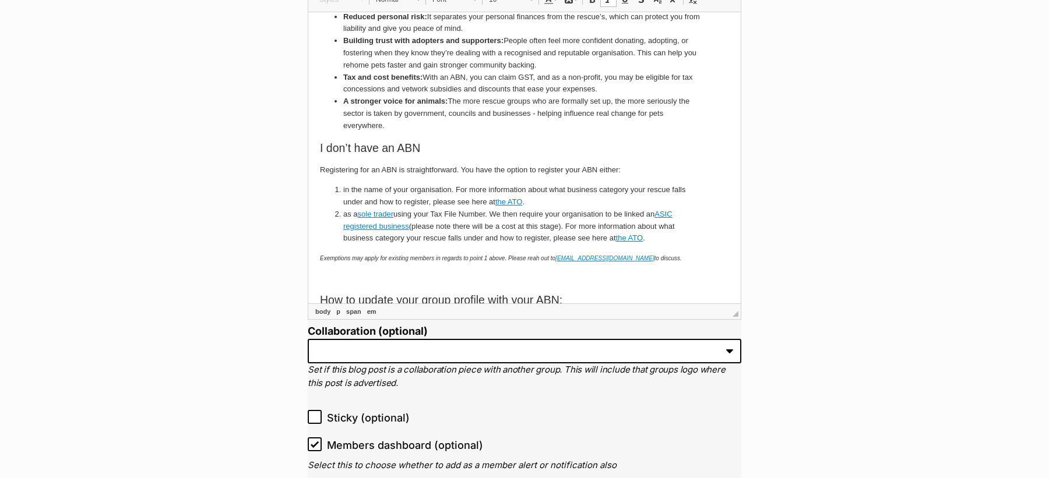
click at [467, 235] on li "as a sole trader using your Tax File Number. We then require your organisation …" at bounding box center [524, 226] width 362 height 36
click at [330, 171] on p "Registering for an ABN is straightforward. You have the option to register your…" at bounding box center [524, 170] width 409 height 12
copy p "Registering"
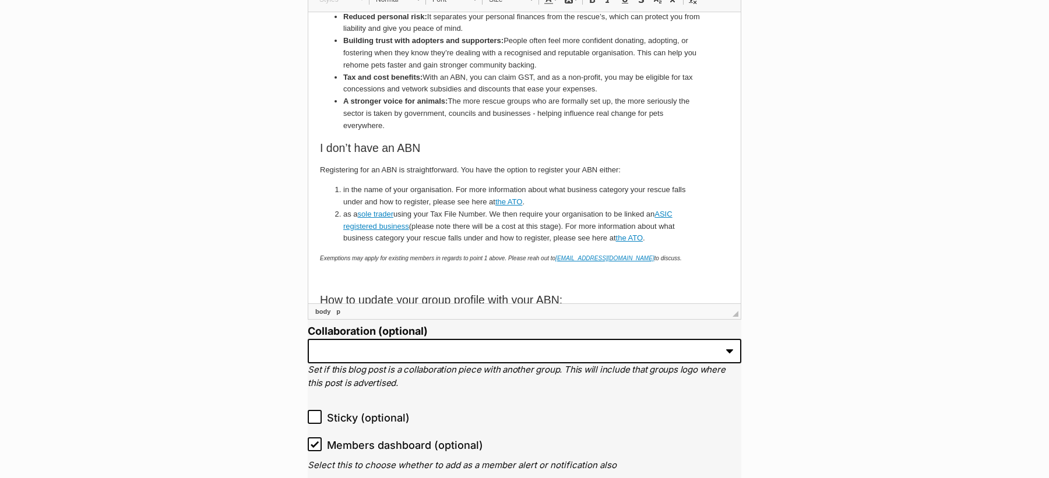
click at [344, 277] on p at bounding box center [524, 277] width 409 height 12
click at [344, 277] on p "Registering" at bounding box center [524, 277] width 409 height 12
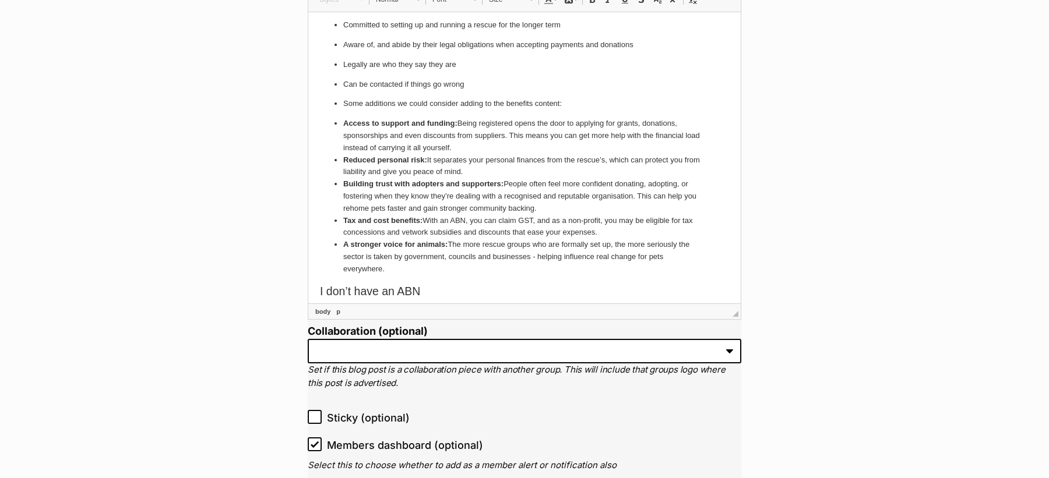
scroll to position [207, 0]
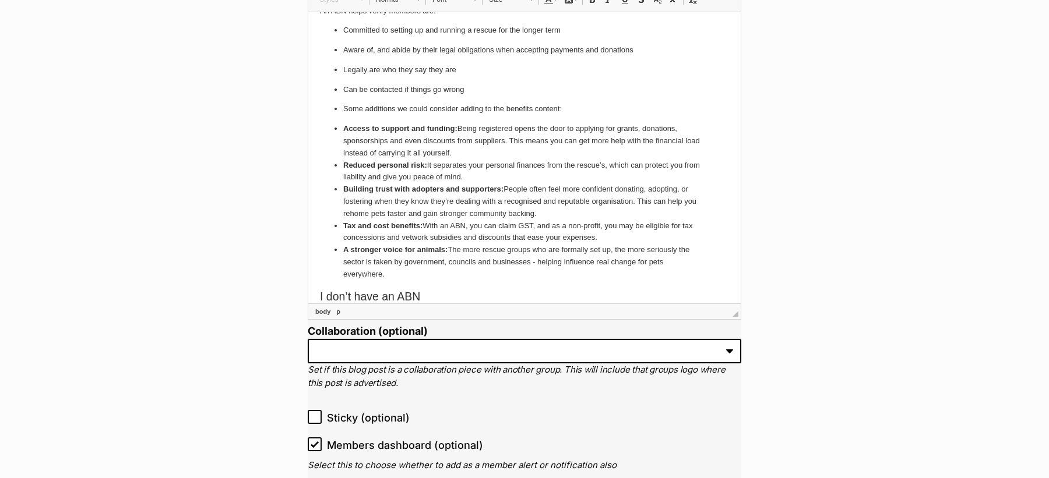
drag, startPoint x: 393, startPoint y: 273, endPoint x: 336, endPoint y: 110, distance: 173.0
click at [336, 110] on ul "Committed to setting up and running a rescue for the longer term Aware of, and …" at bounding box center [524, 152] width 409 height 256
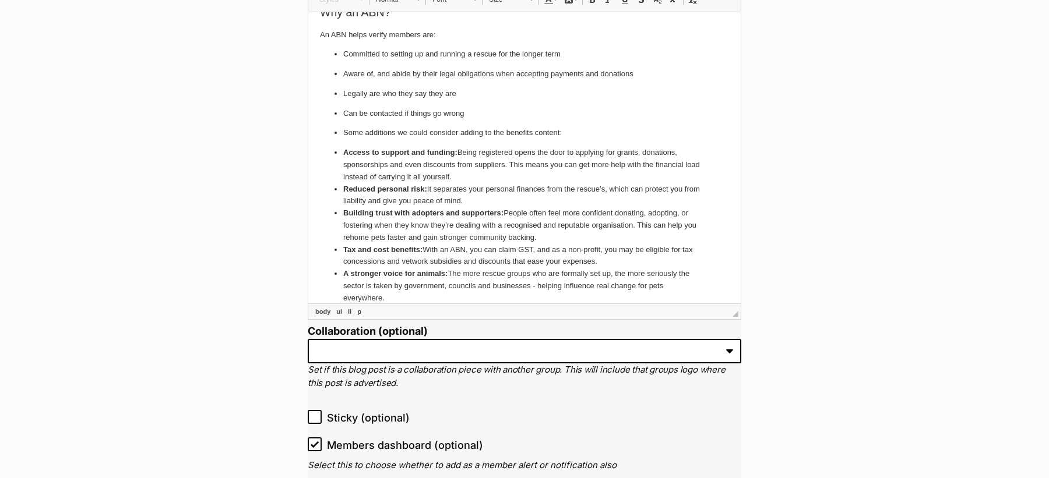
scroll to position [183, 0]
copy ul "Lore ipsumdolo si ametc adipisci elitse do eiu temporin utlabor: Etdolo ma aliq…"
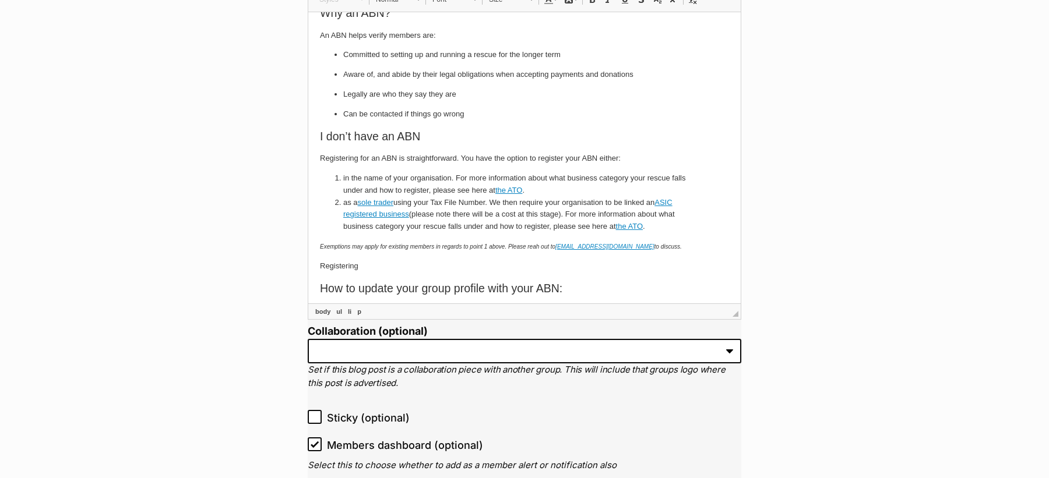
click at [341, 264] on p "Registering" at bounding box center [524, 266] width 409 height 12
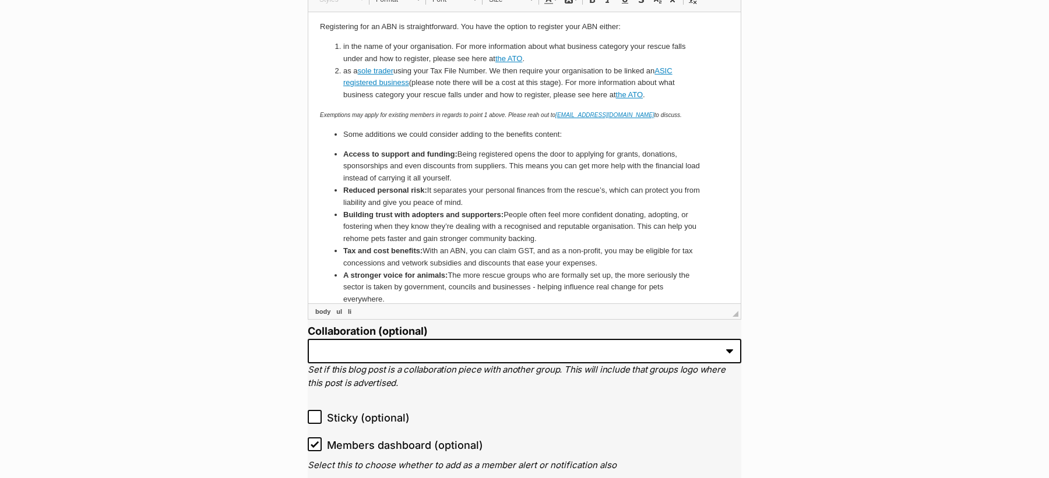
click at [341, 135] on ul "Some additions we could consider adding to the benefits content: Access to supp…" at bounding box center [524, 216] width 409 height 177
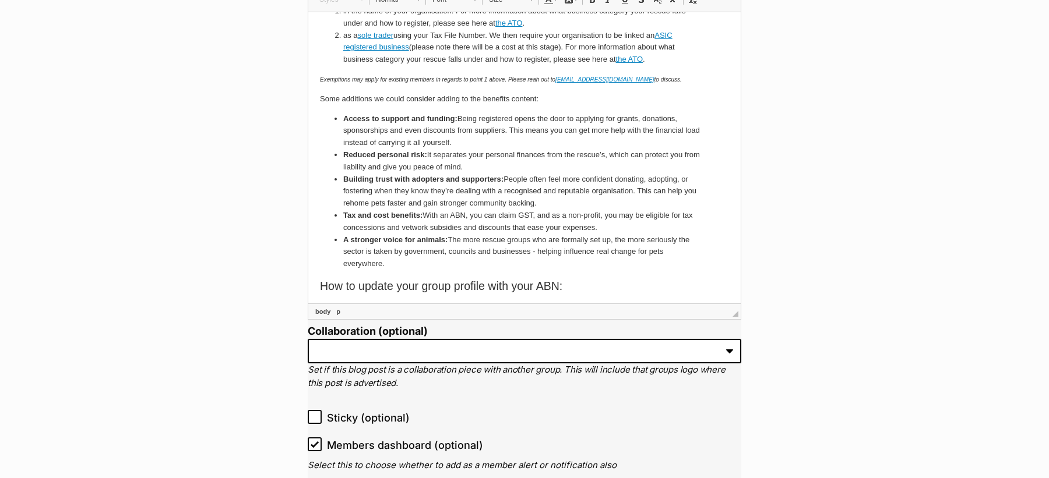
scroll to position [360, 0]
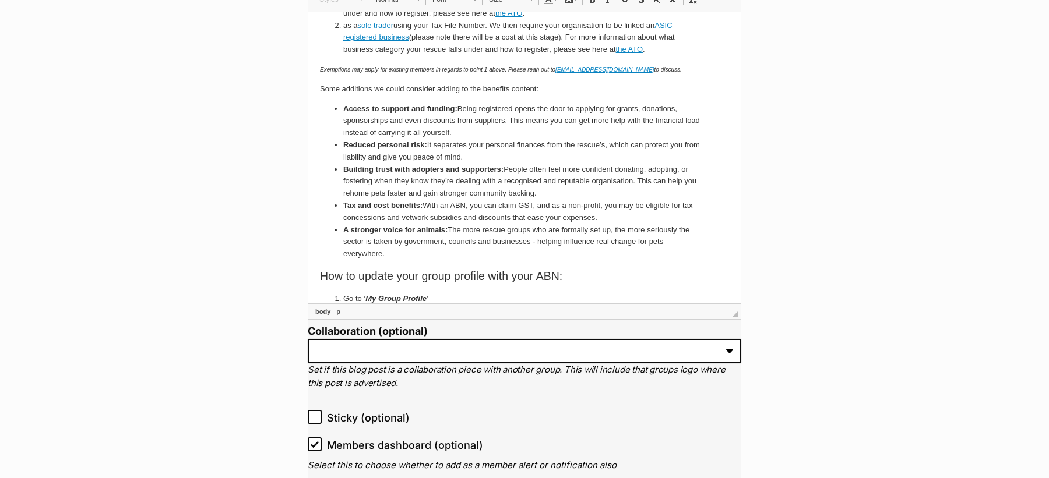
click at [397, 250] on li "A stronger voice for animals: The more rescue groups who are formally set up, t…" at bounding box center [524, 242] width 362 height 36
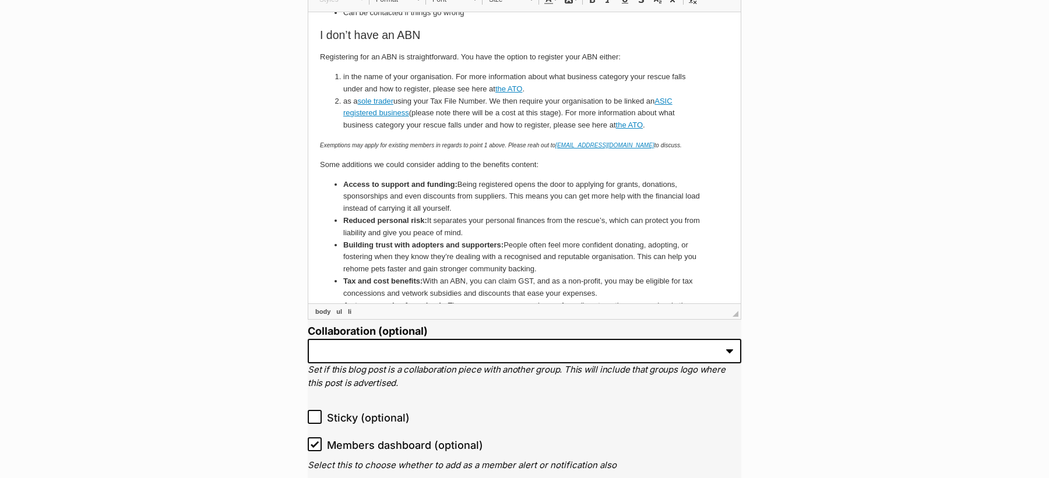
scroll to position [283, 0]
click at [320, 163] on p "Some additions we could consider adding to the benefits content:" at bounding box center [524, 166] width 409 height 12
click at [408, 164] on p "Additionally, s ome additions we could consider adding to the benefits content:" at bounding box center [524, 166] width 409 height 12
click at [516, 165] on p "Additionally, s ome additions we could consider adding to the benefits content:" at bounding box center [524, 166] width 409 height 12
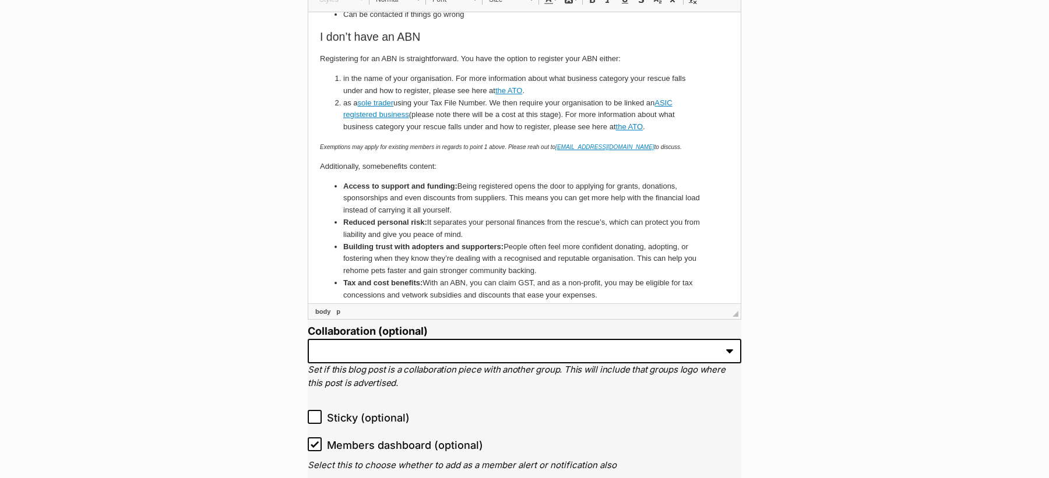
click at [411, 167] on p "Additionally, s ome benefits content:" at bounding box center [524, 166] width 409 height 12
click at [422, 165] on p "Additionally, s ome benefits to being registered include :" at bounding box center [524, 166] width 409 height 12
click at [506, 166] on p "Additionally, s ome benefits to having a registered ABN registered include :" at bounding box center [524, 166] width 409 height 12
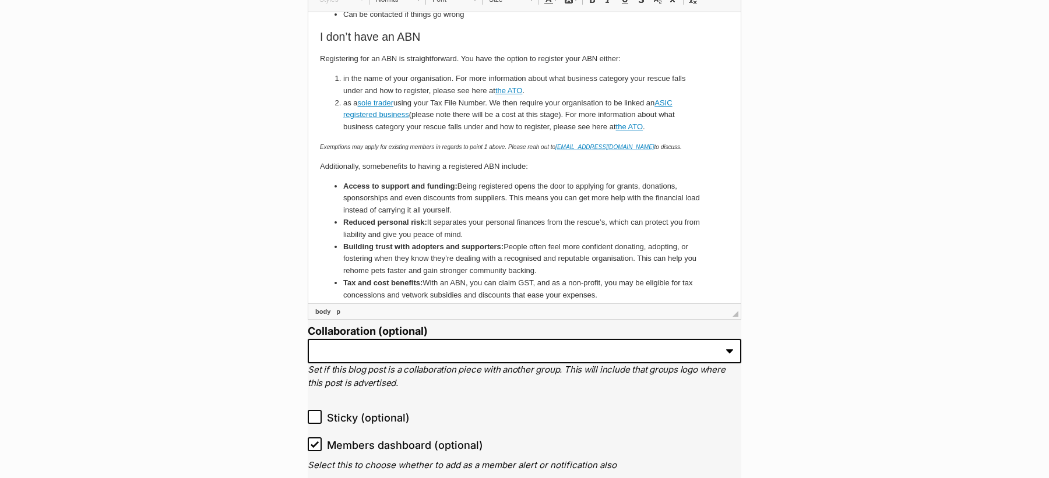
click at [524, 199] on li "Access to support and funding: Being registered opens the door to applying for …" at bounding box center [524, 198] width 362 height 36
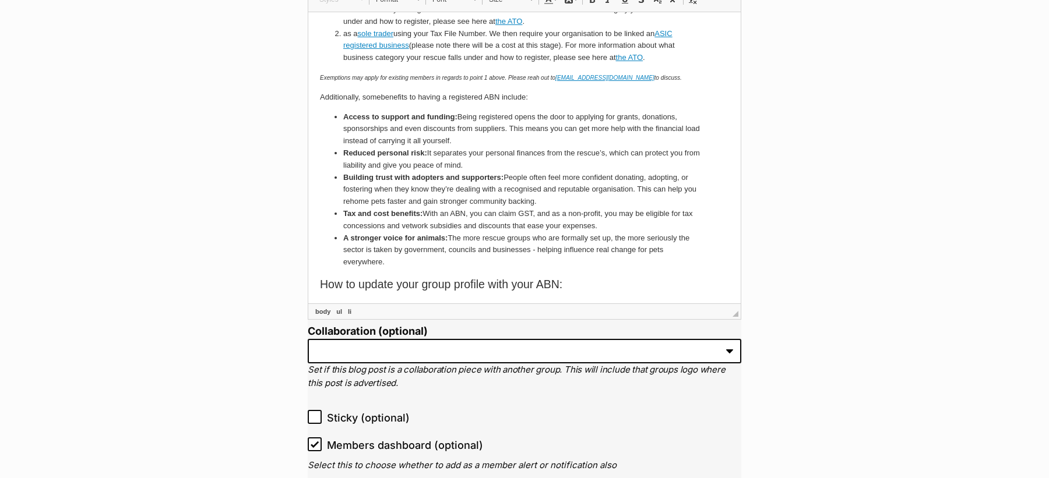
scroll to position [355, 0]
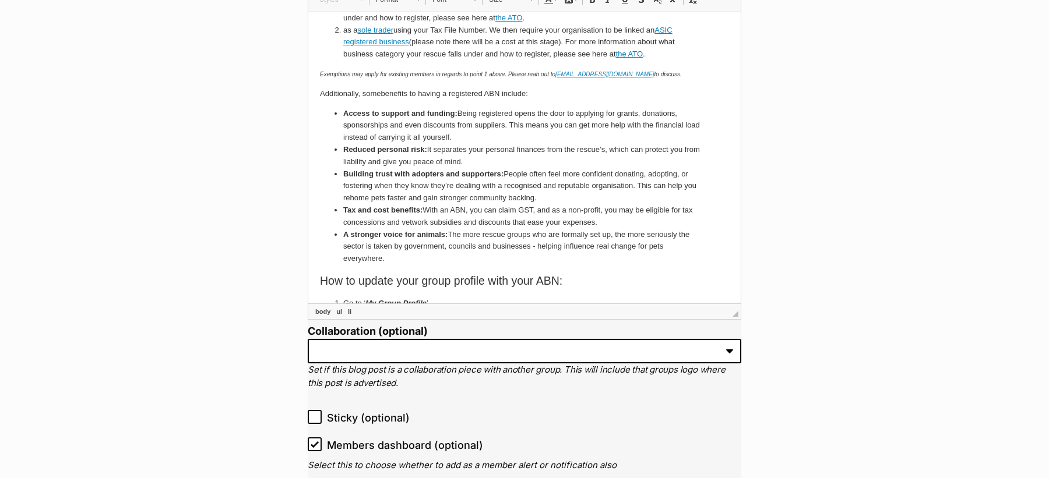
drag, startPoint x: 401, startPoint y: 257, endPoint x: 307, endPoint y: 93, distance: 188.7
click at [308, 93] on html "Hi Members, We know that you, as a member of the PetRescue community, already u…" at bounding box center [524, 75] width 432 height 839
copy body "Loremipsumdo, s ame consecte ad elitse d eiusmodtem INC utlabor : Etdolo ma ali…"
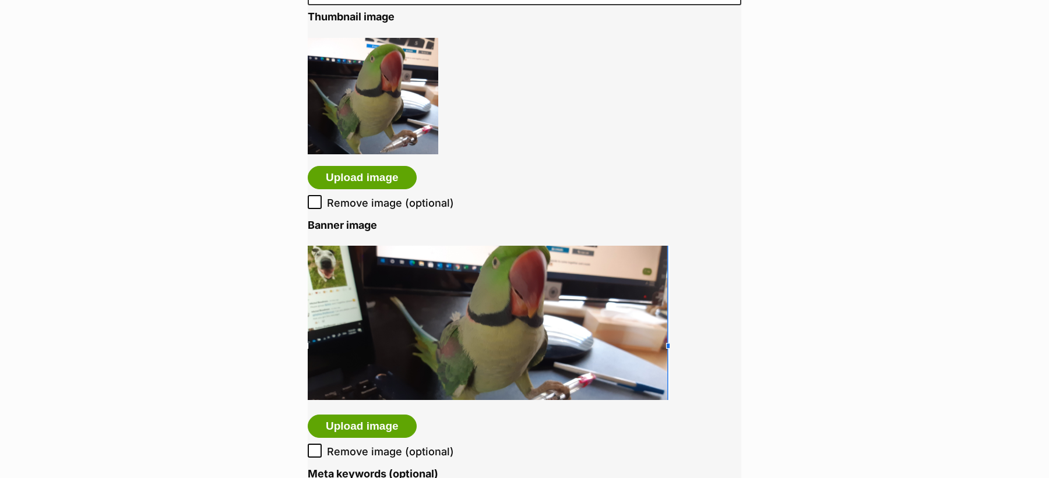
scroll to position [2638, 0]
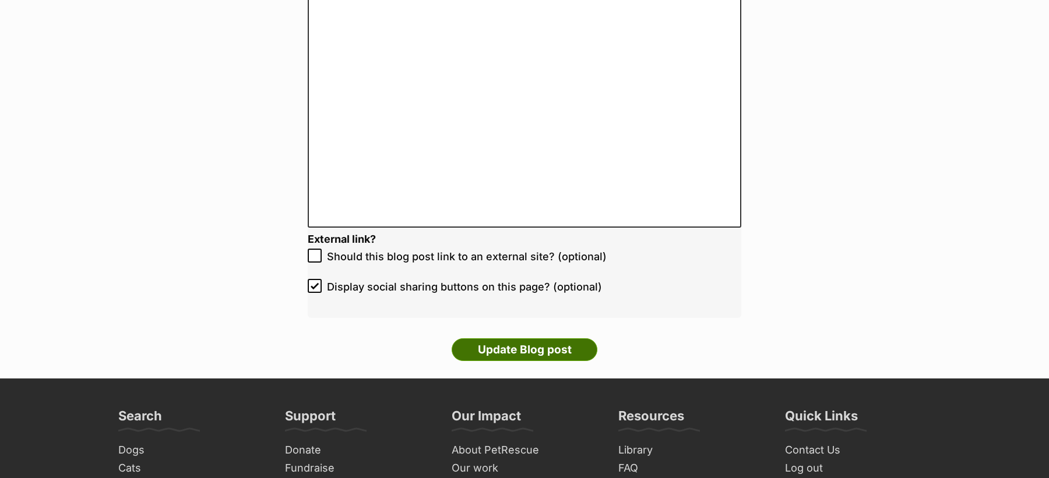
click at [522, 343] on input "Update Blog post" at bounding box center [524, 349] width 146 height 23
